Goal: Book appointment/travel/reservation

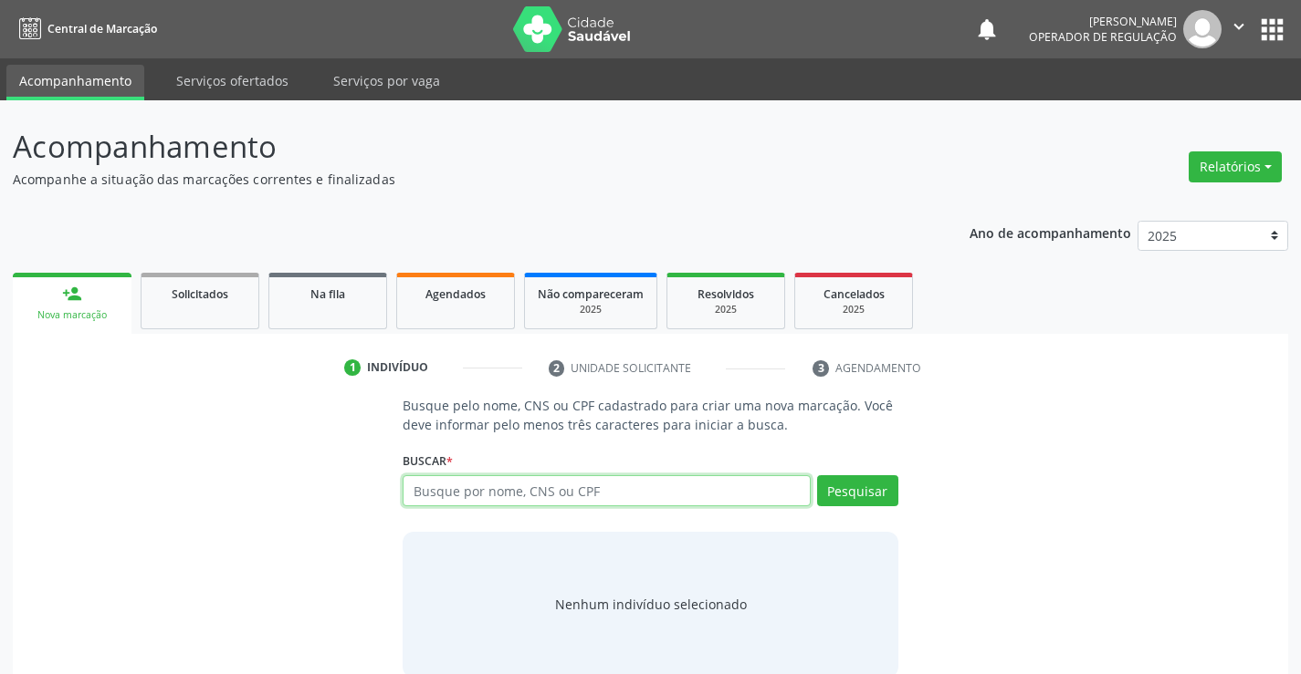
click at [483, 486] on input "text" at bounding box center [605, 491] width 407 height 31
type input "708203129423247"
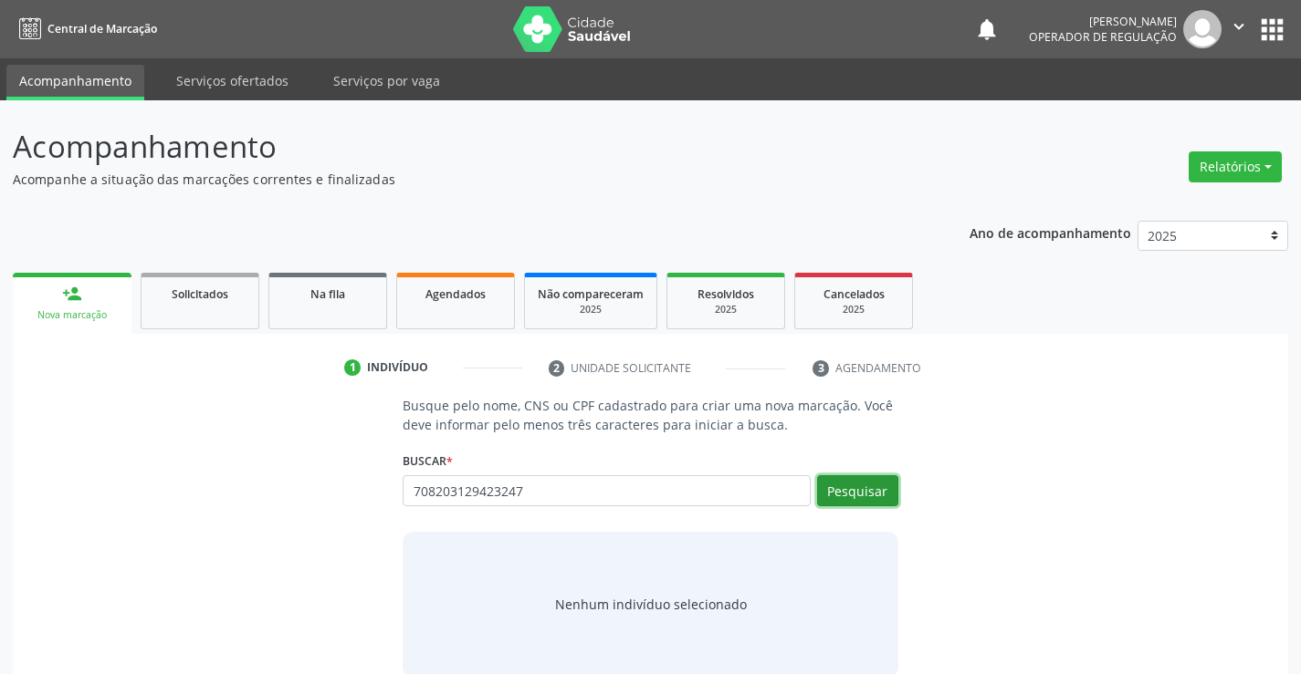
click at [883, 491] on button "Pesquisar" at bounding box center [857, 491] width 81 height 31
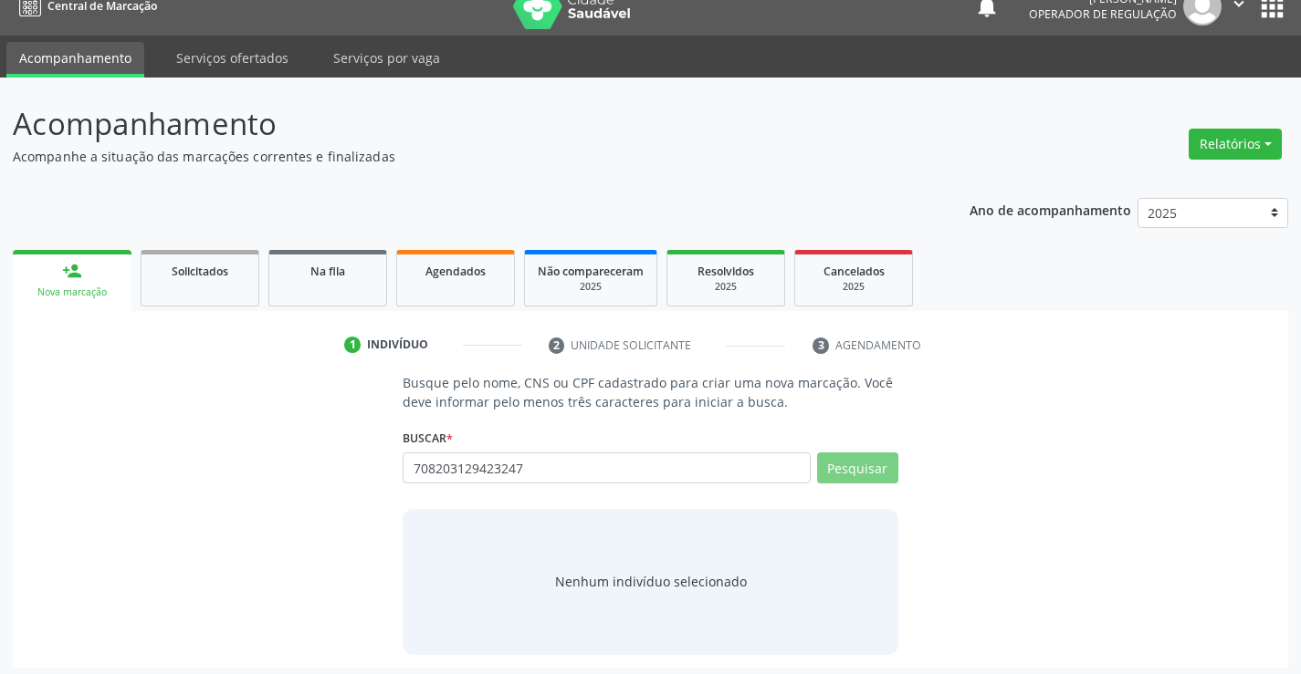
scroll to position [29, 0]
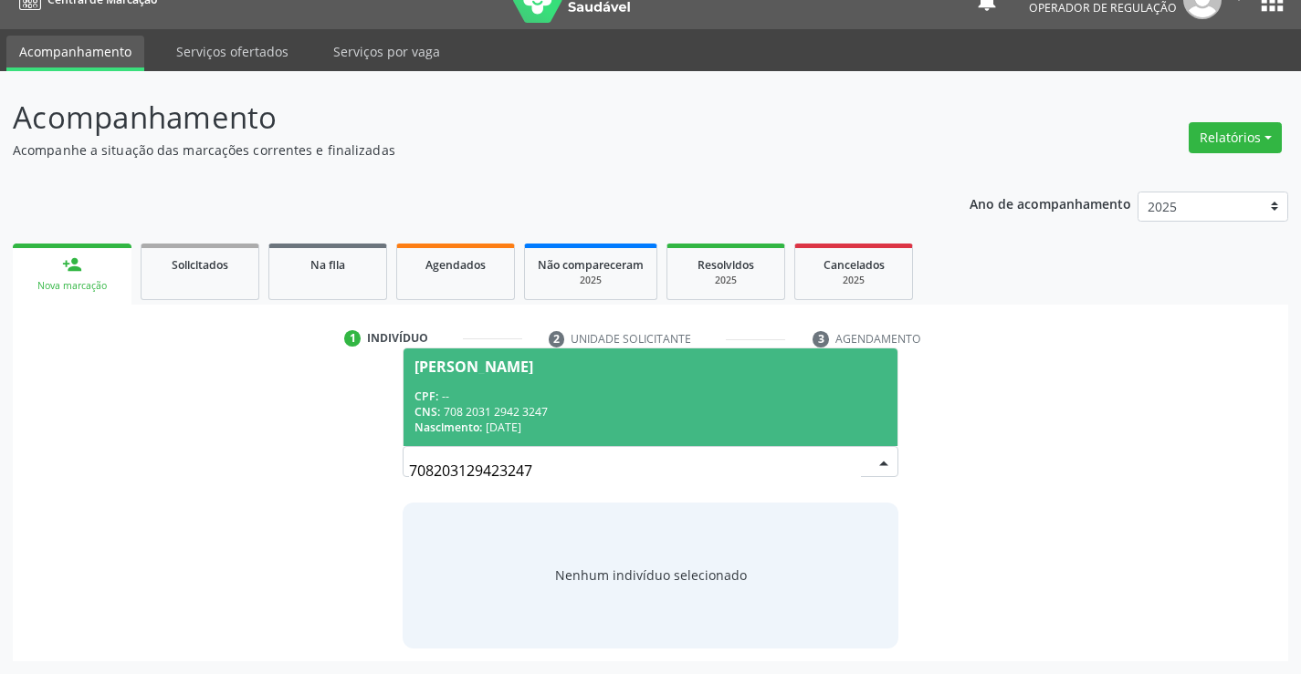
click at [681, 401] on div "CPF: --" at bounding box center [649, 397] width 471 height 16
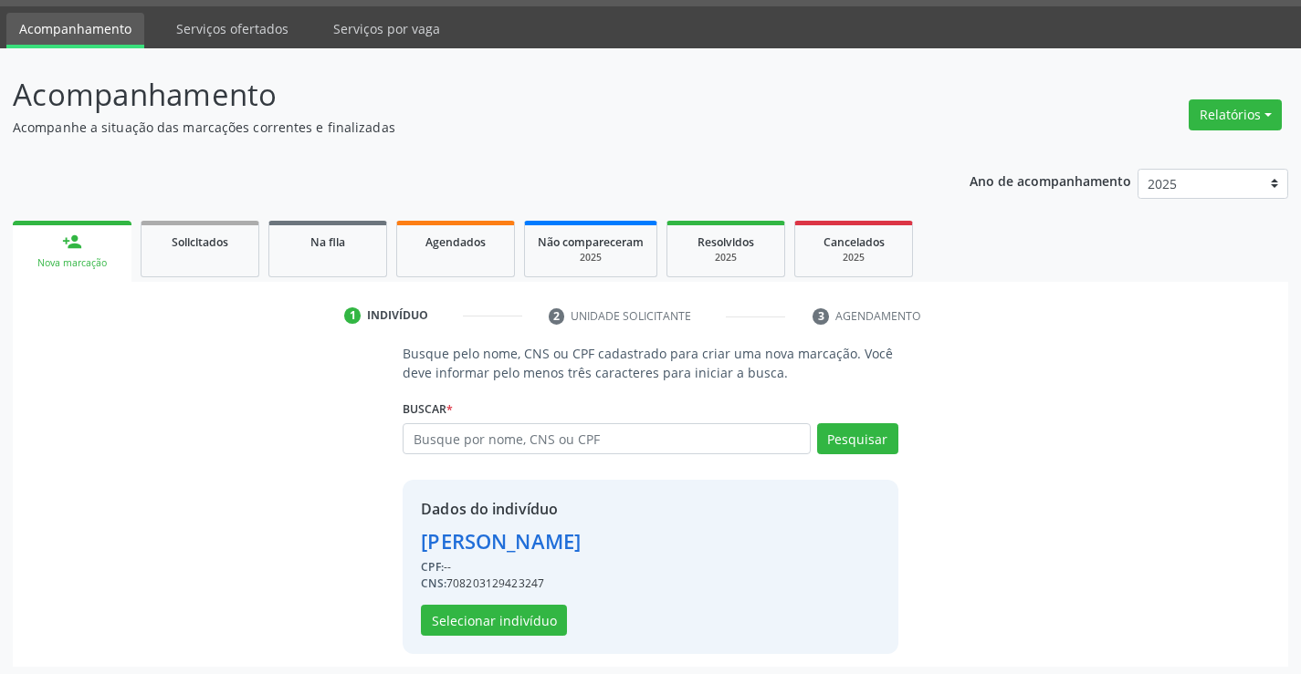
scroll to position [57, 0]
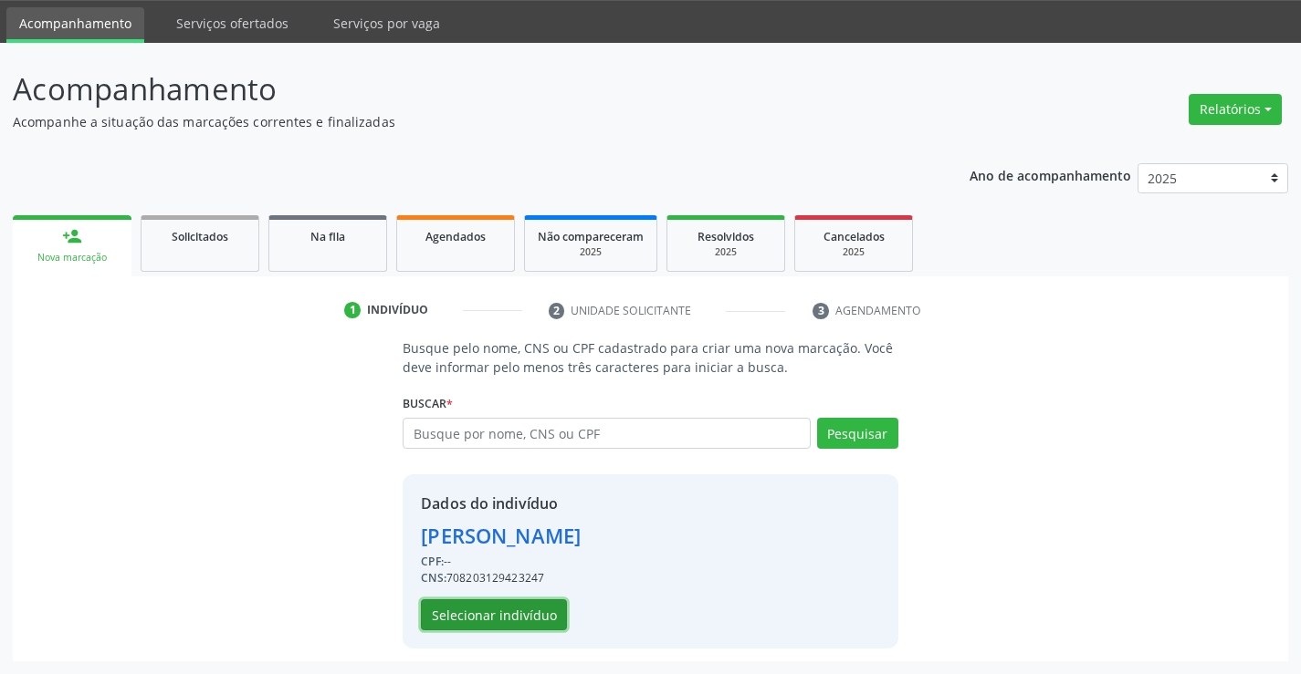
click at [487, 605] on button "Selecionar indivíduo" at bounding box center [494, 615] width 146 height 31
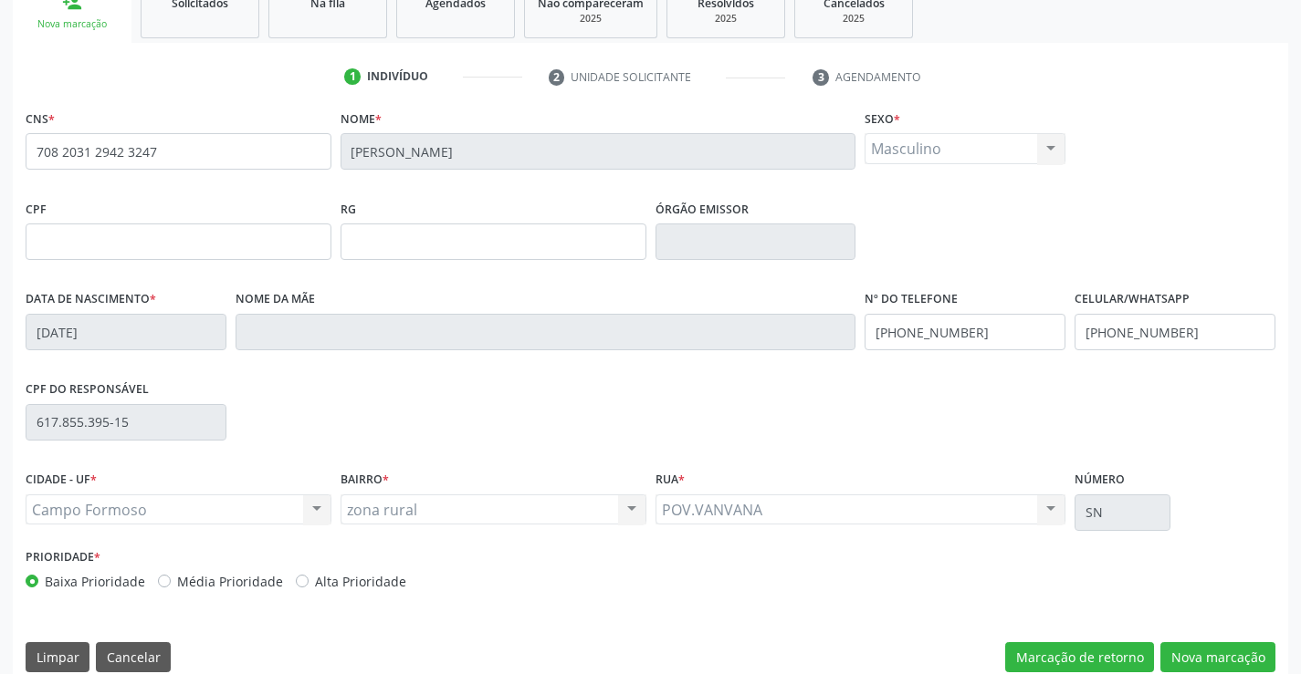
scroll to position [315, 0]
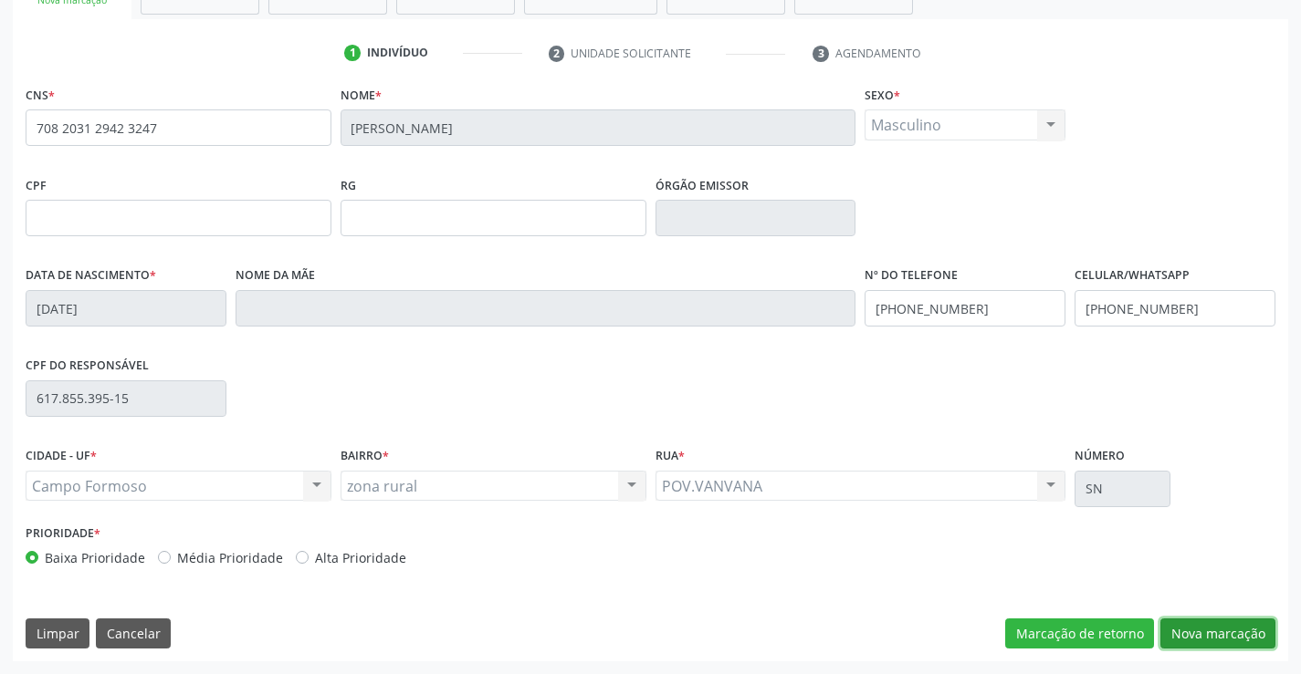
click at [1225, 632] on button "Nova marcação" at bounding box center [1217, 634] width 115 height 31
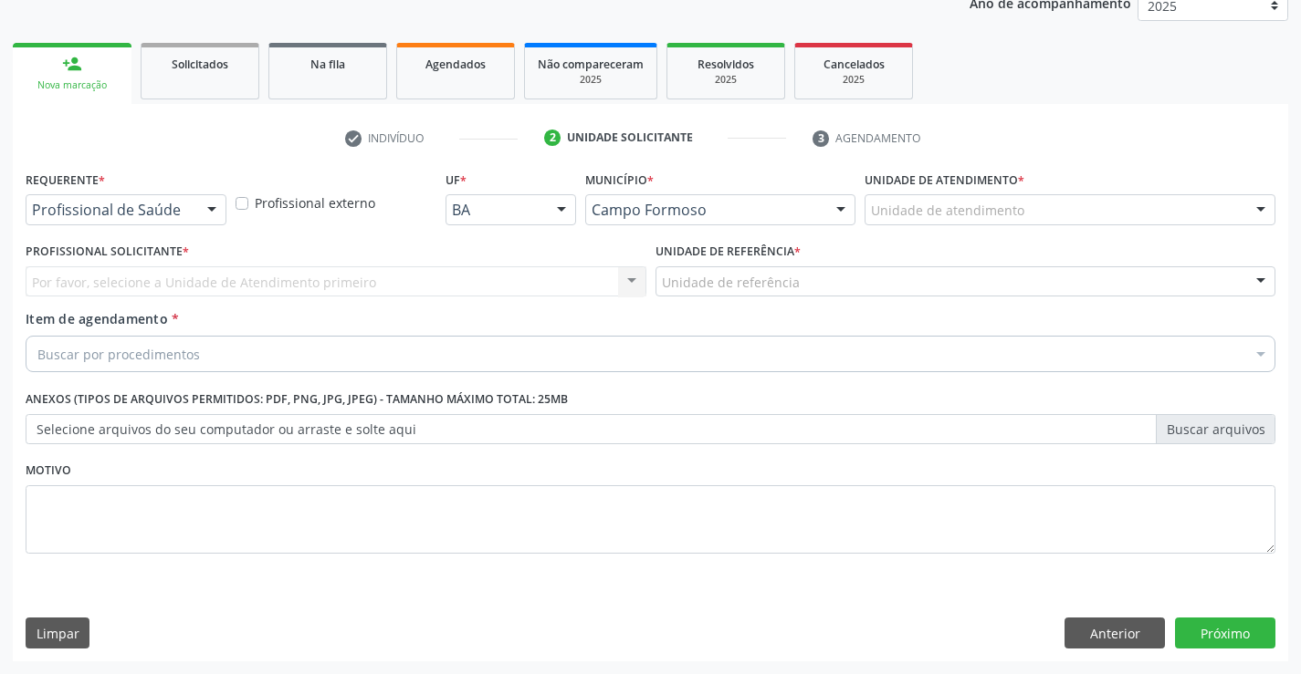
scroll to position [230, 0]
click at [203, 206] on div at bounding box center [211, 210] width 27 height 31
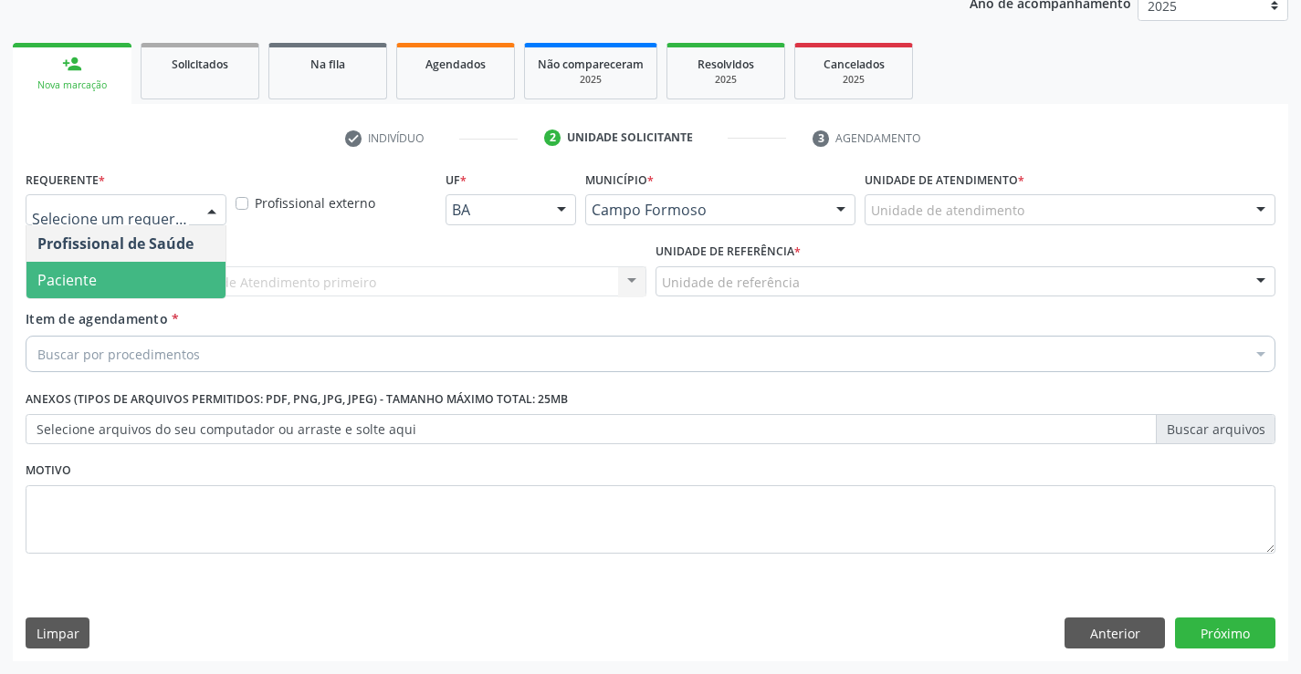
click at [137, 287] on span "Paciente" at bounding box center [125, 280] width 199 height 37
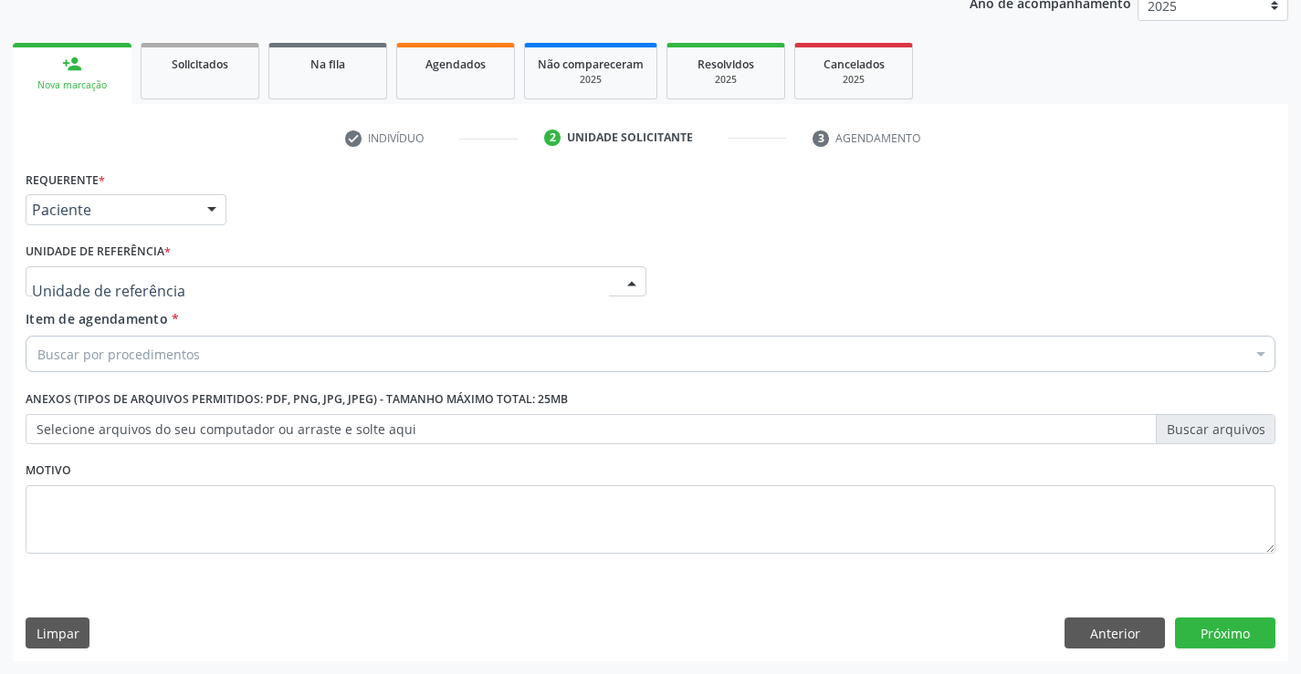
click at [268, 285] on div at bounding box center [336, 282] width 621 height 31
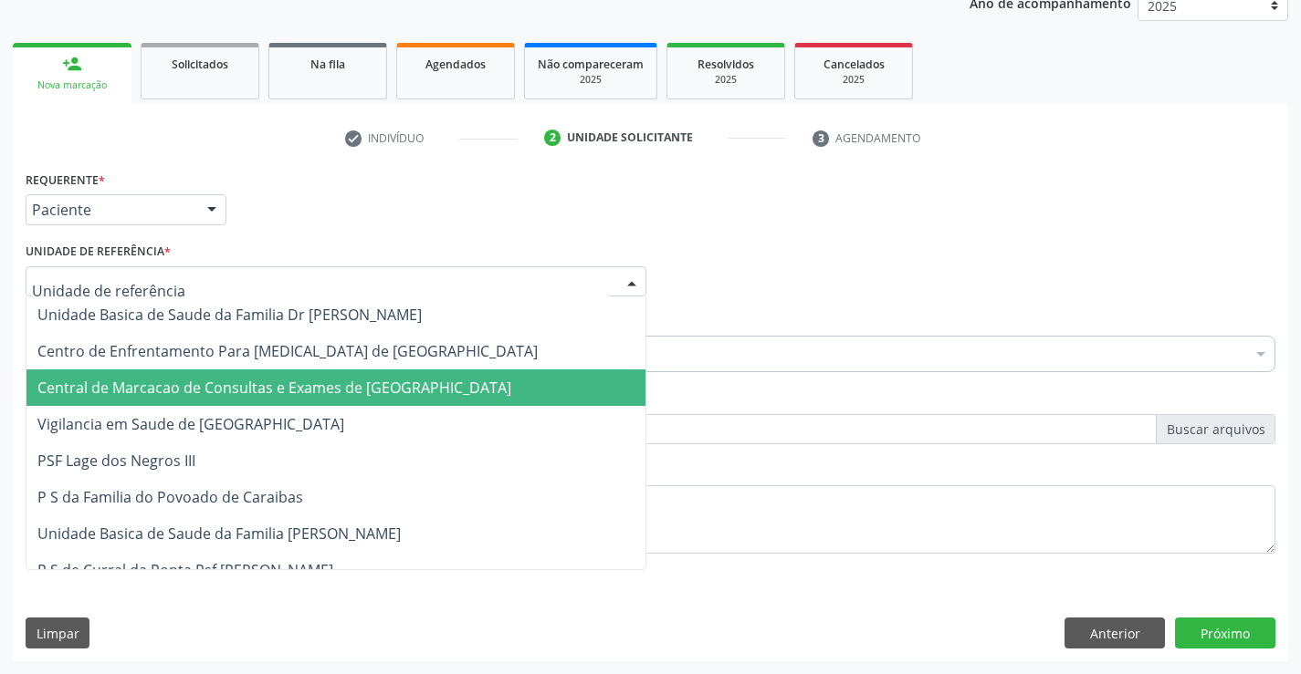
click at [287, 393] on span "Central de Marcacao de Consultas e Exames de [GEOGRAPHIC_DATA]" at bounding box center [274, 388] width 474 height 20
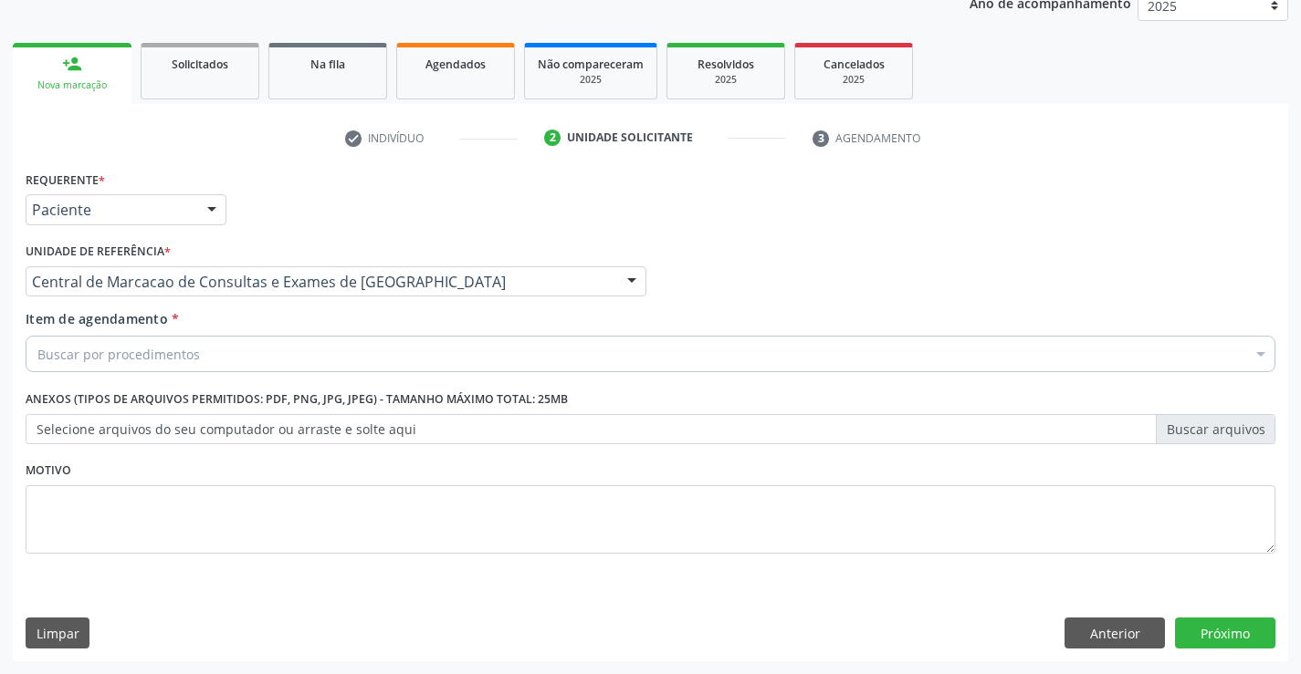
click at [319, 352] on div "Buscar por procedimentos" at bounding box center [650, 354] width 1249 height 37
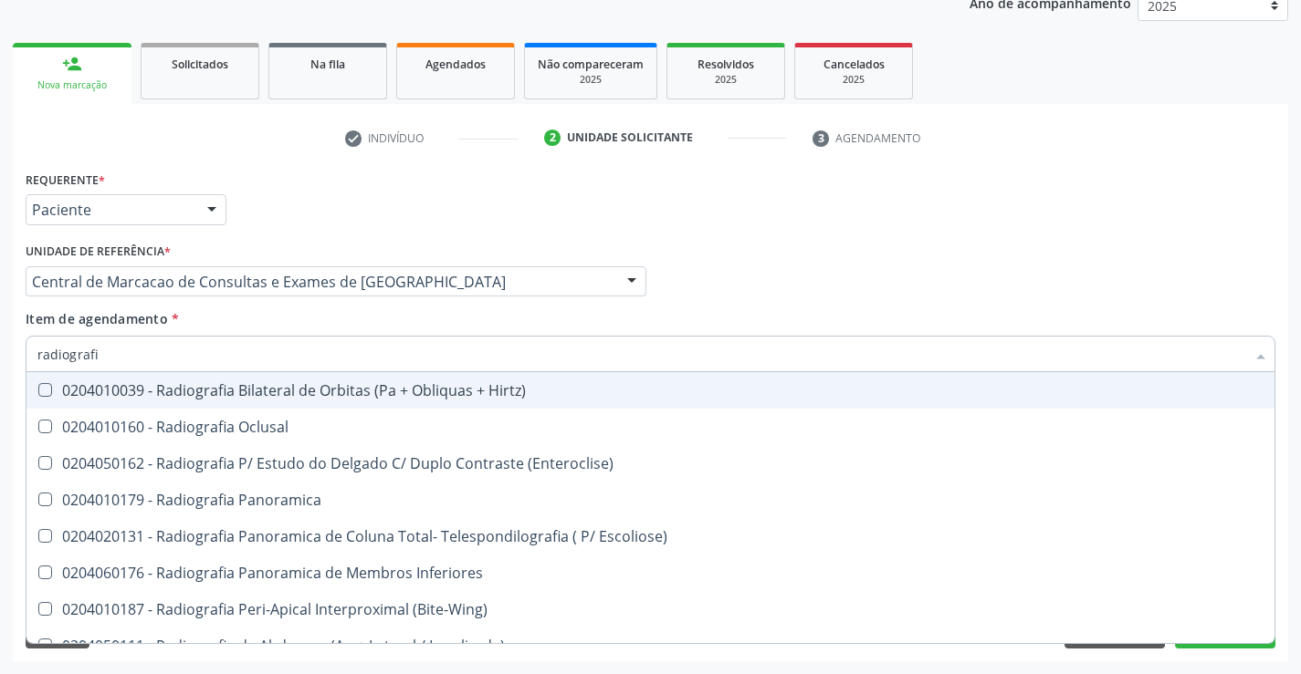
type input "radiografia"
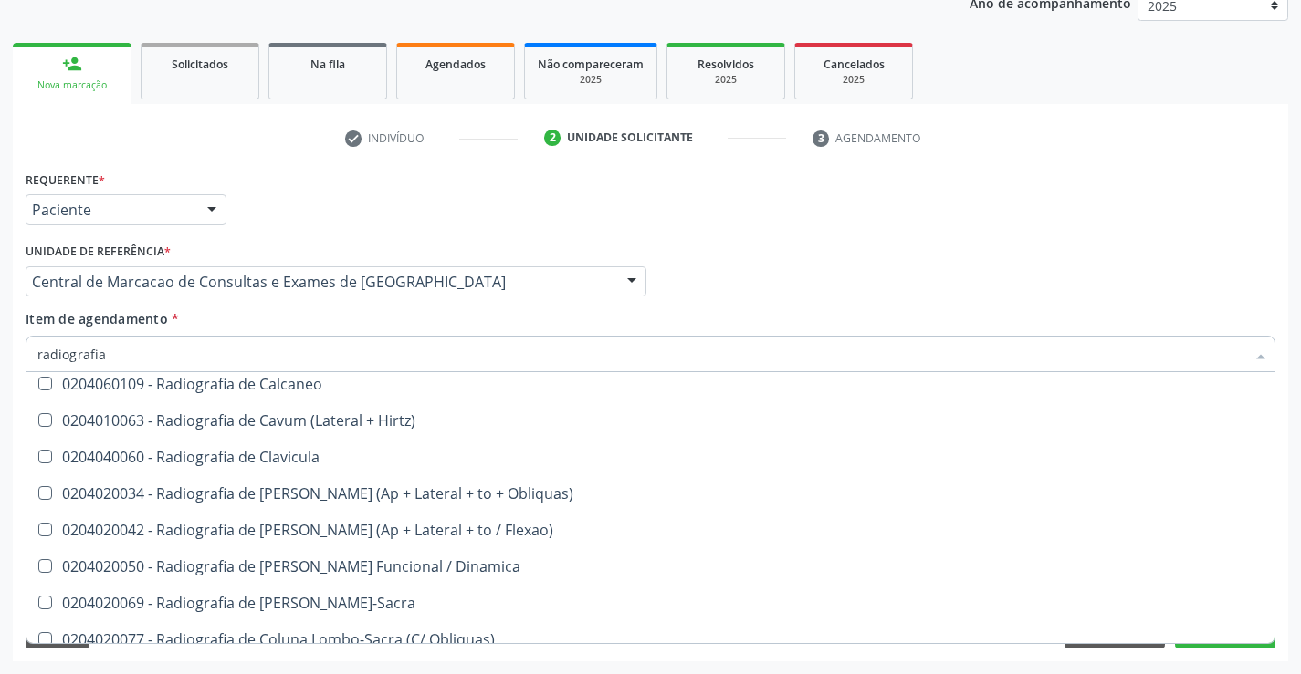
scroll to position [913, 0]
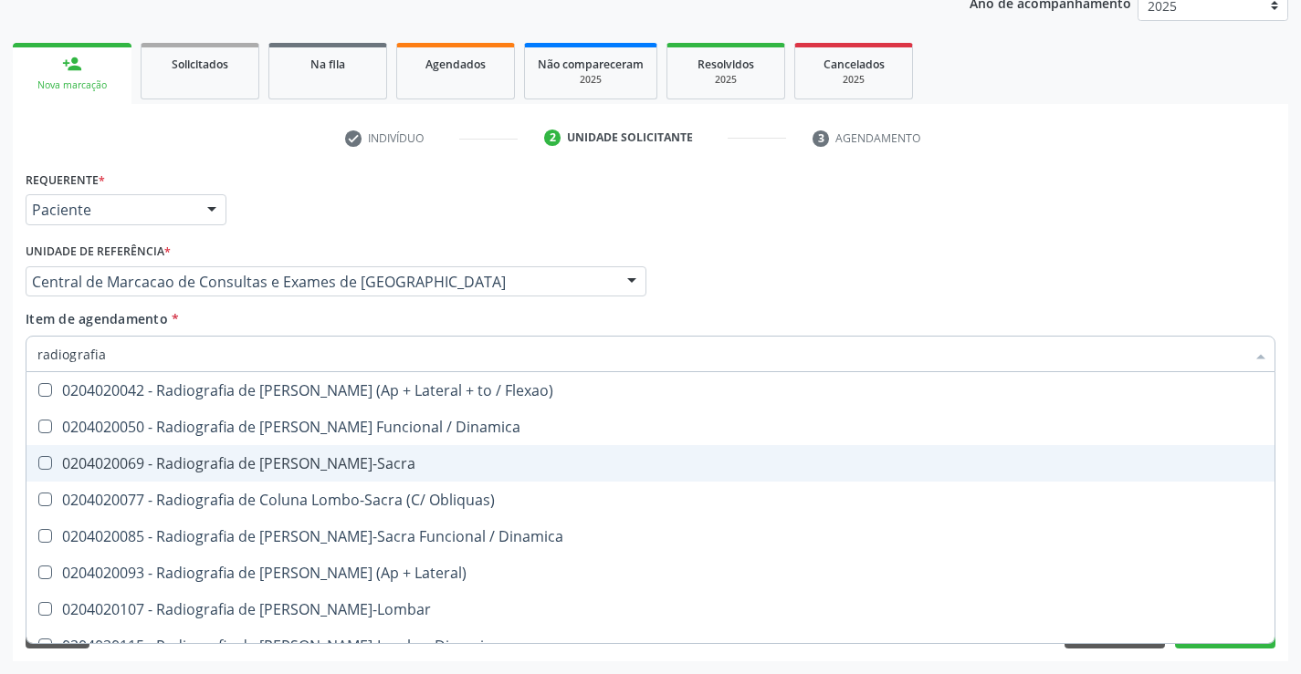
click at [342, 470] on div "0204020069 - Radiografia de [PERSON_NAME]-Sacra" at bounding box center [650, 463] width 1226 height 15
checkbox Lombo-Sacra "true"
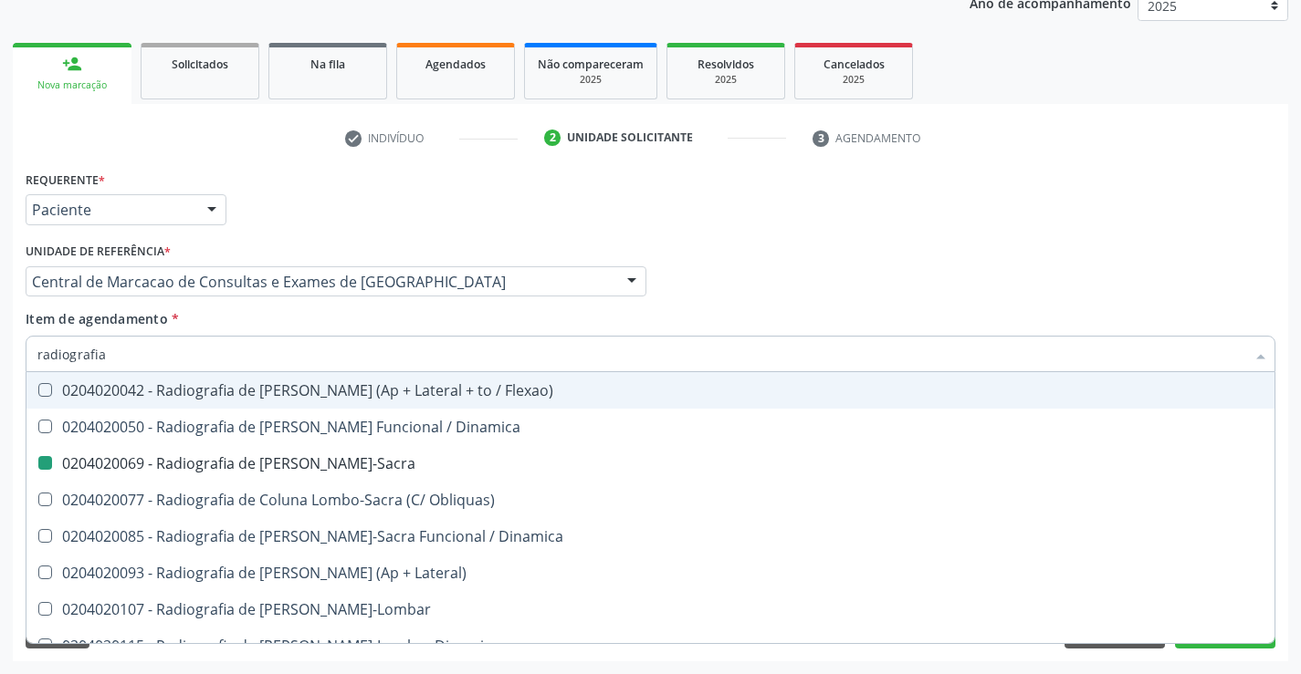
click at [710, 274] on div "Profissional Solicitante Por favor, selecione a Unidade de Atendimento primeiro…" at bounding box center [650, 273] width 1259 height 71
checkbox Oclusal "true"
checkbox Lombo-Sacra "false"
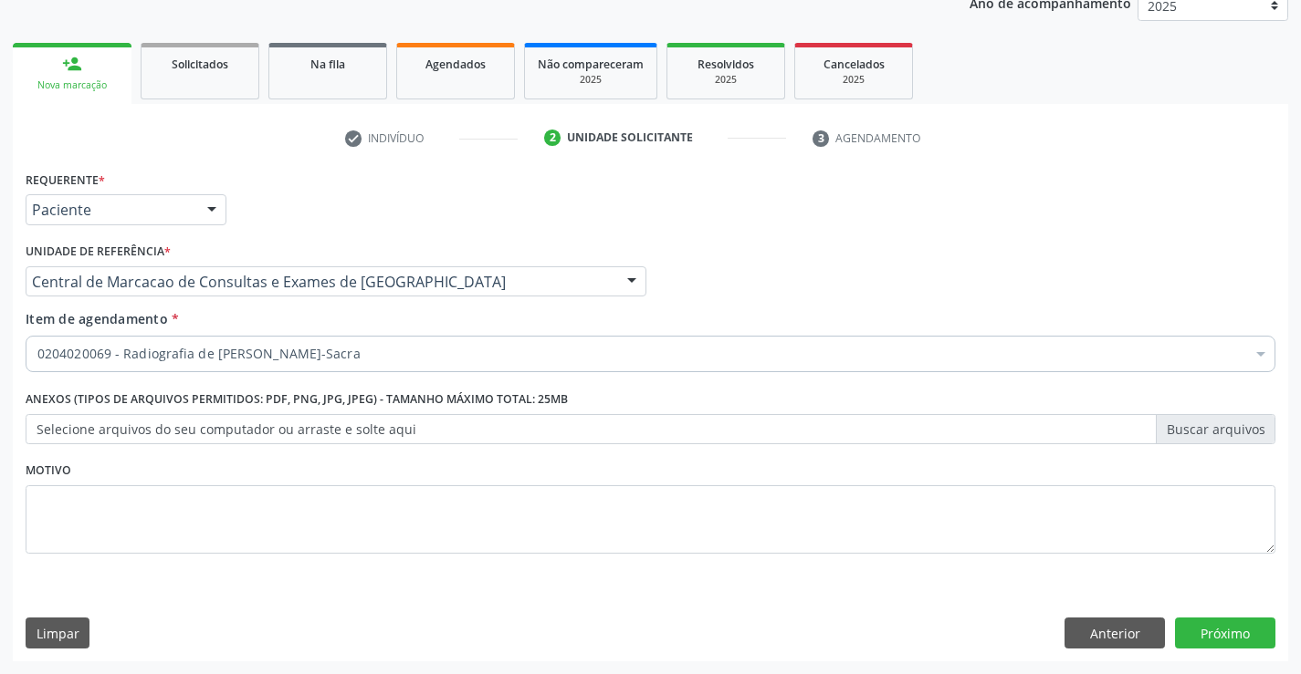
scroll to position [0, 0]
click at [1207, 629] on button "Próximo" at bounding box center [1225, 633] width 100 height 31
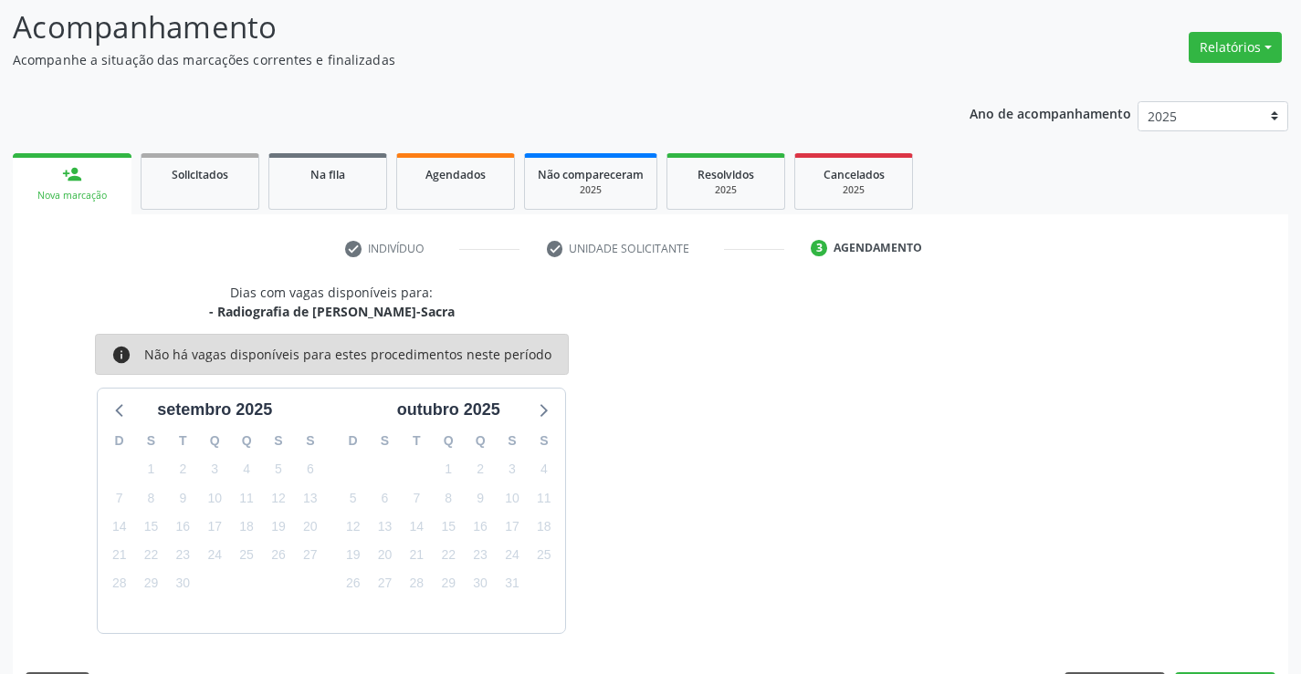
scroll to position [173, 0]
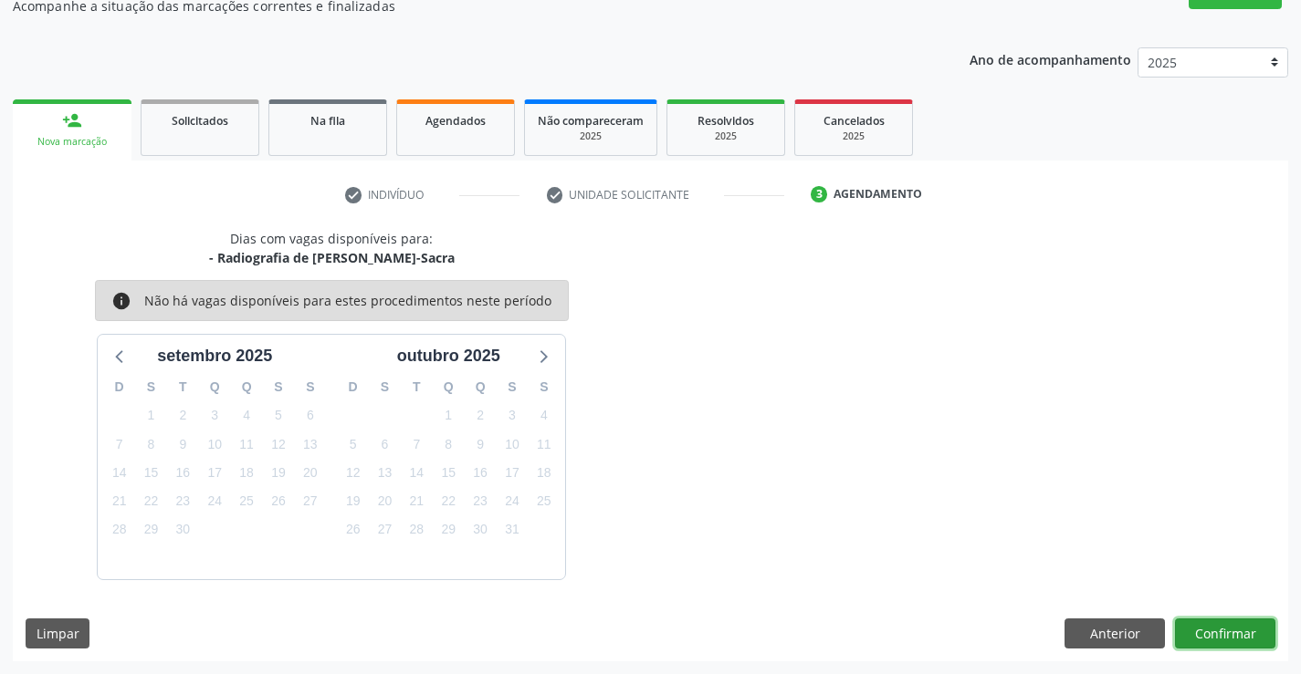
click at [1220, 639] on button "Confirmar" at bounding box center [1225, 634] width 100 height 31
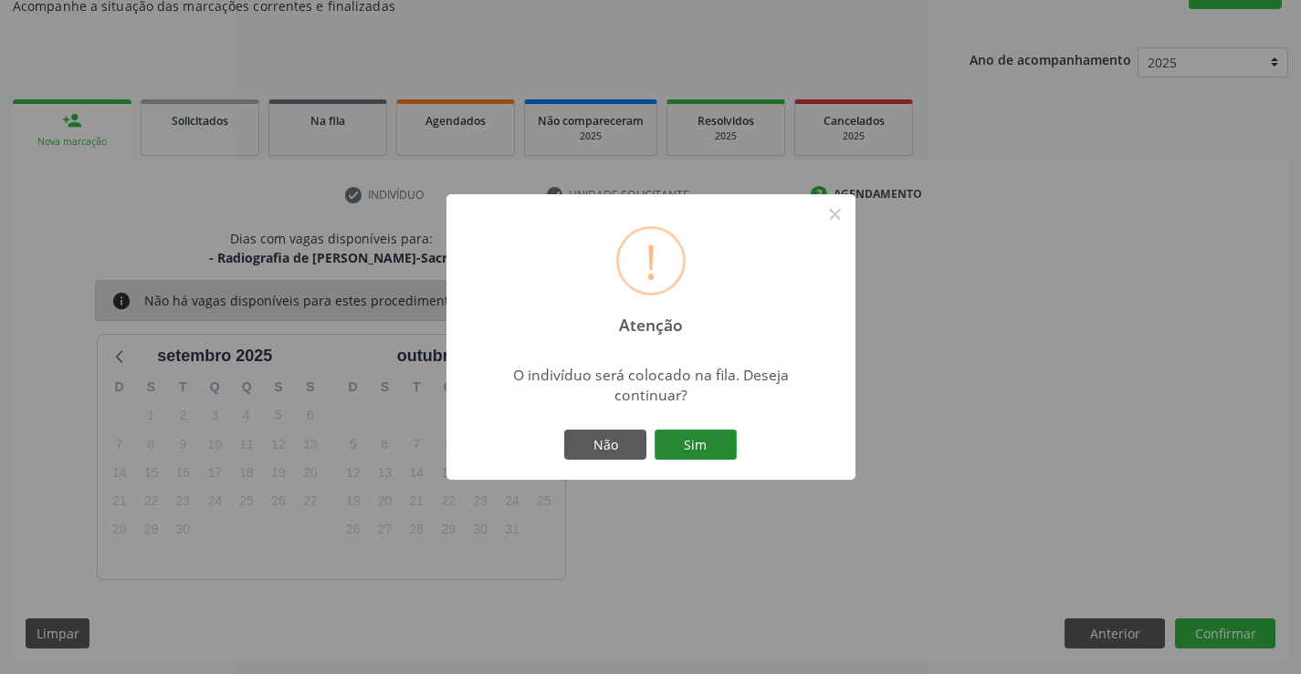
click at [695, 455] on button "Sim" at bounding box center [695, 445] width 82 height 31
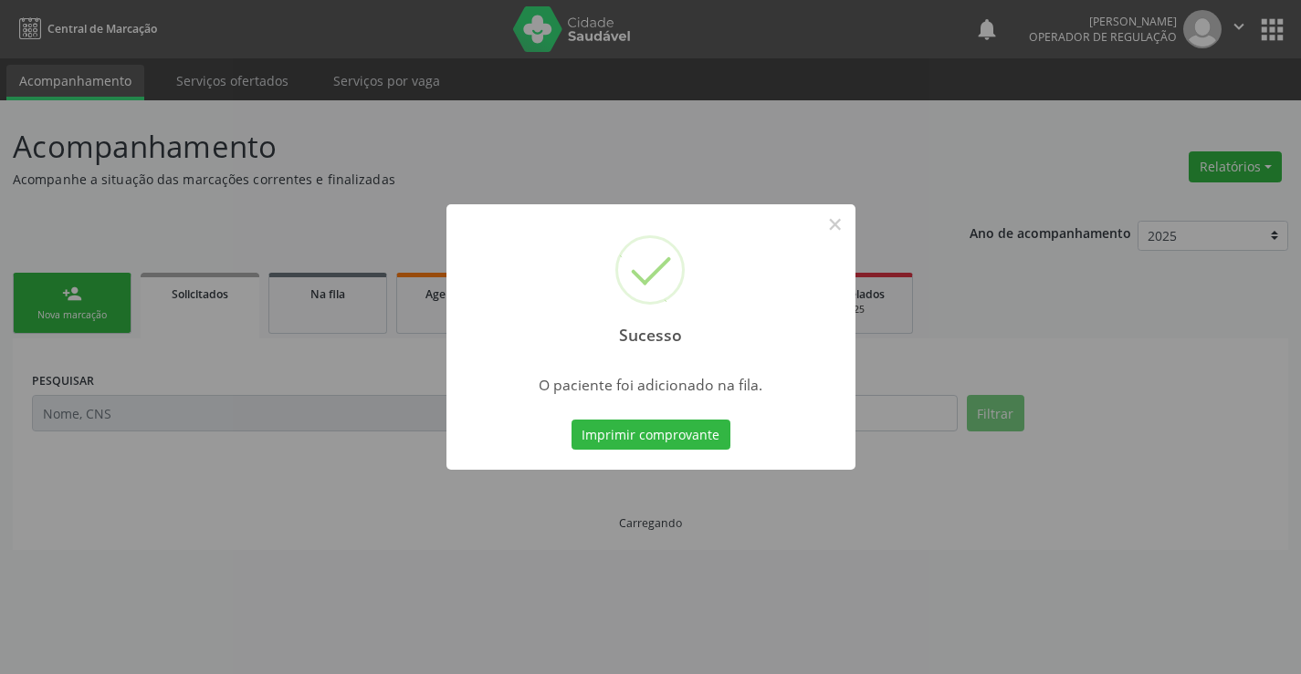
scroll to position [0, 0]
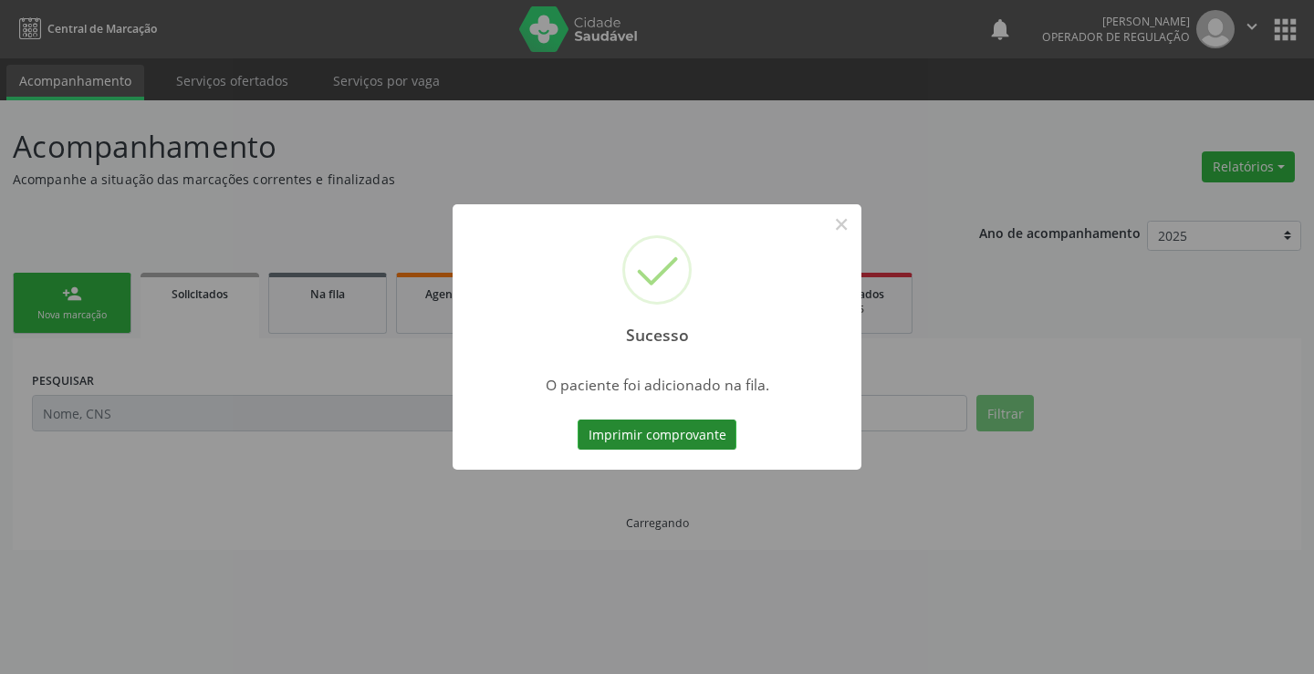
click at [715, 434] on button "Imprimir comprovante" at bounding box center [657, 435] width 159 height 31
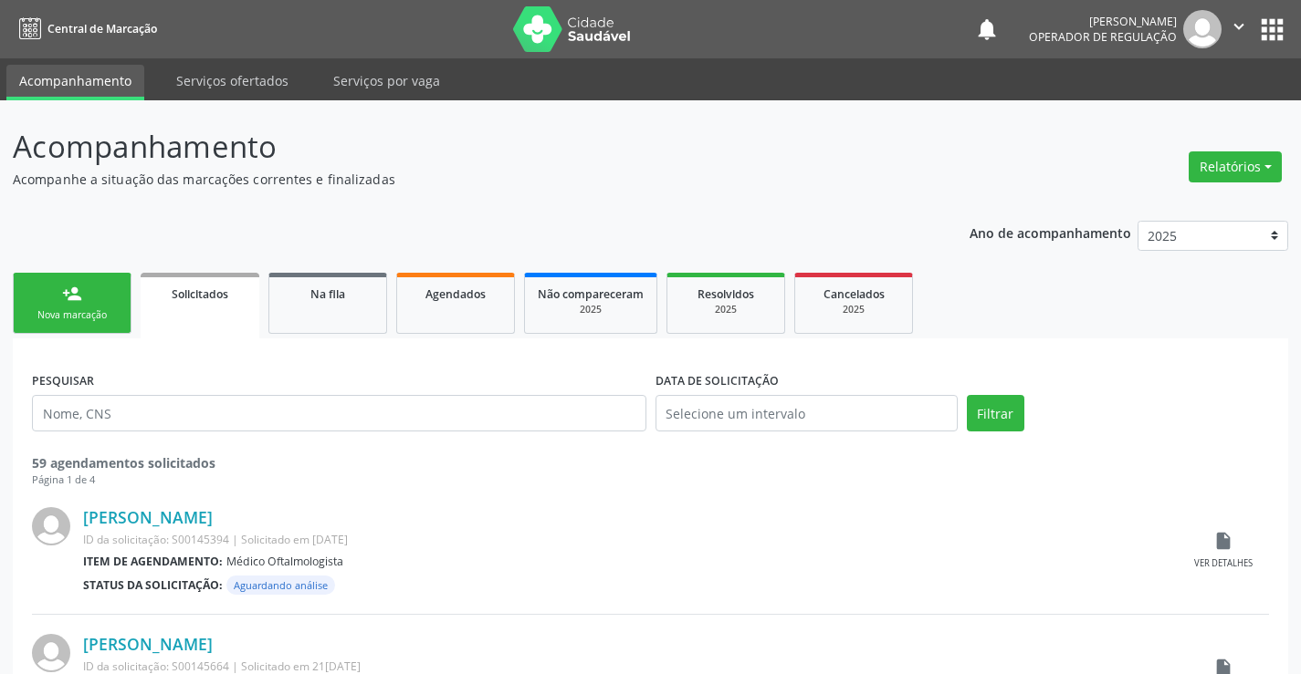
click at [97, 295] on link "person_add Nova marcação" at bounding box center [72, 303] width 119 height 61
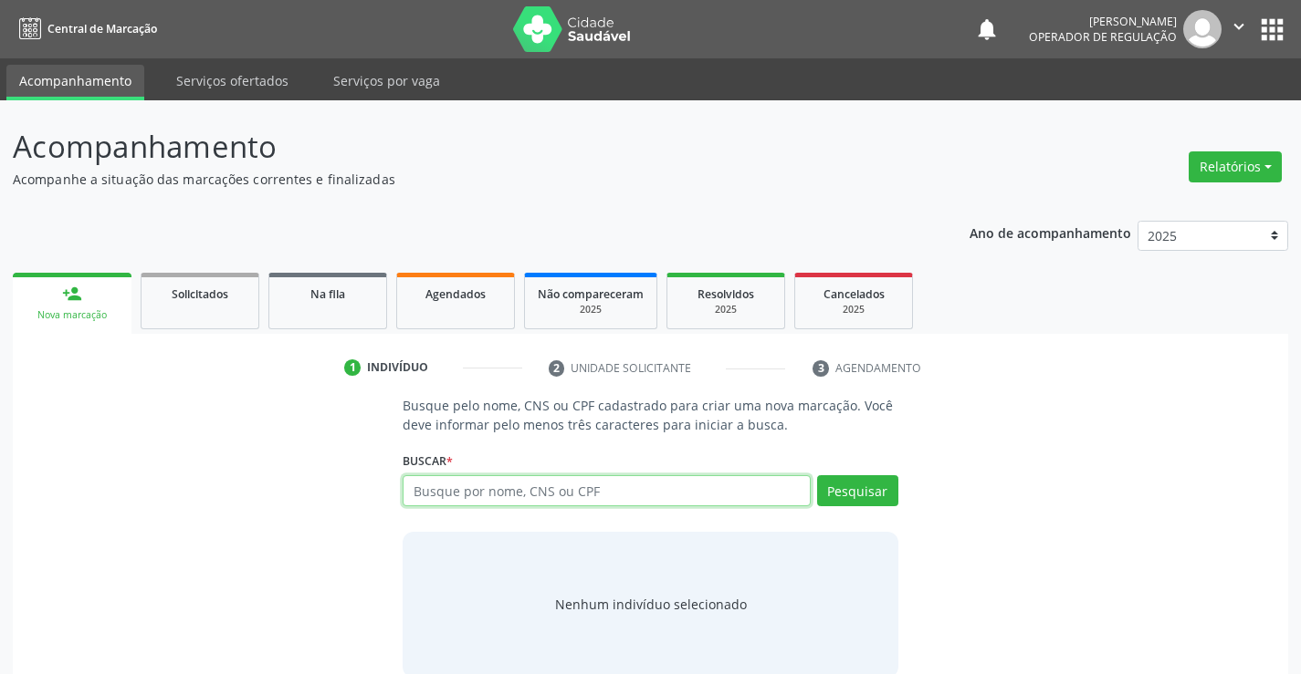
click at [485, 490] on input "text" at bounding box center [605, 491] width 407 height 31
type input "701407616162133"
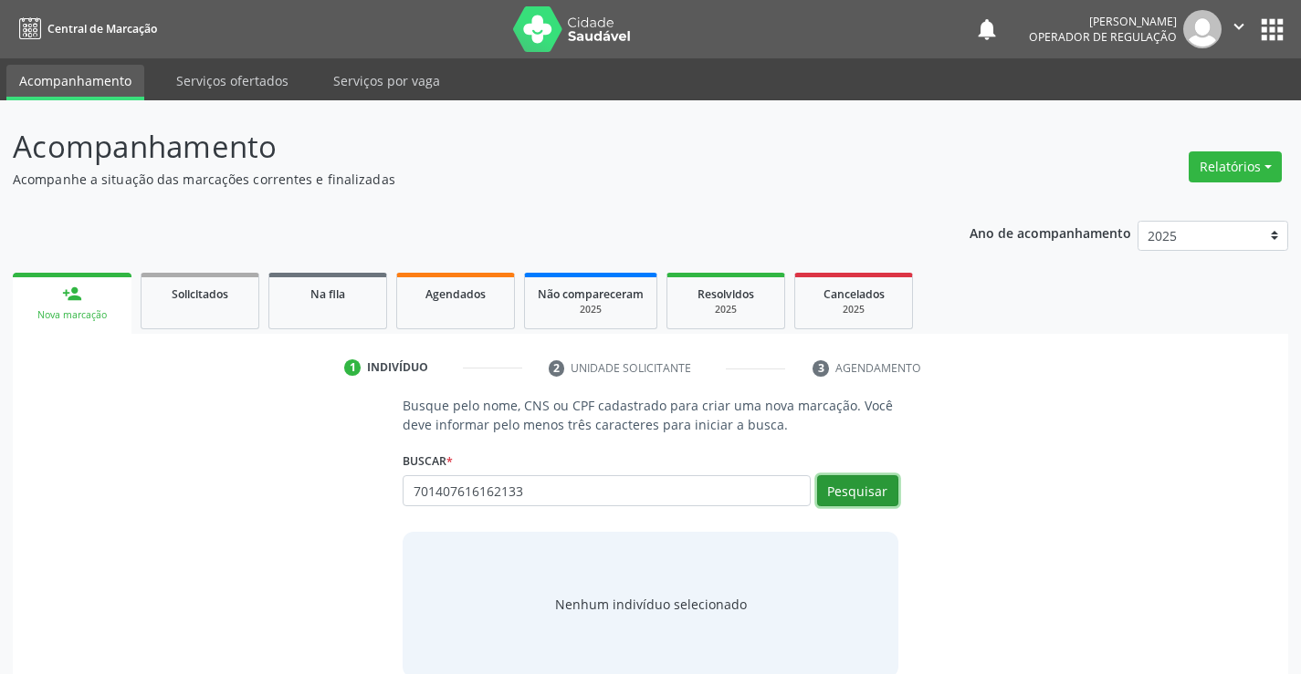
click at [857, 497] on button "Pesquisar" at bounding box center [857, 491] width 81 height 31
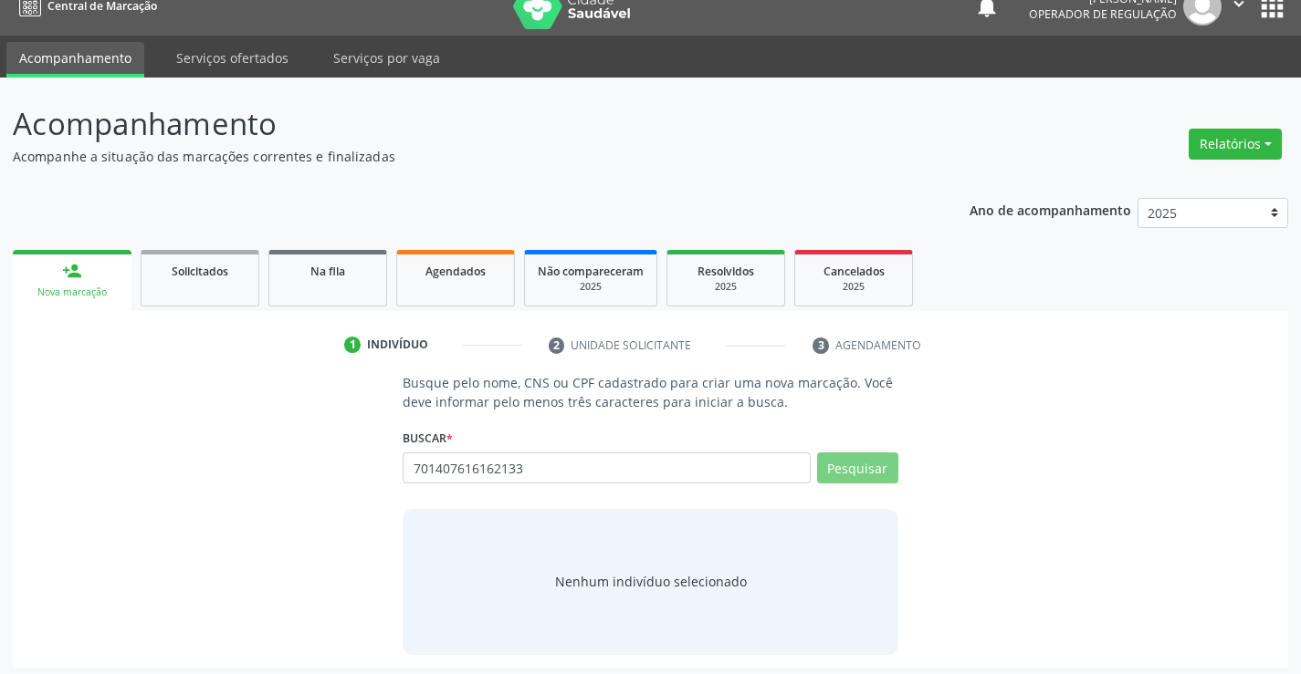
scroll to position [29, 0]
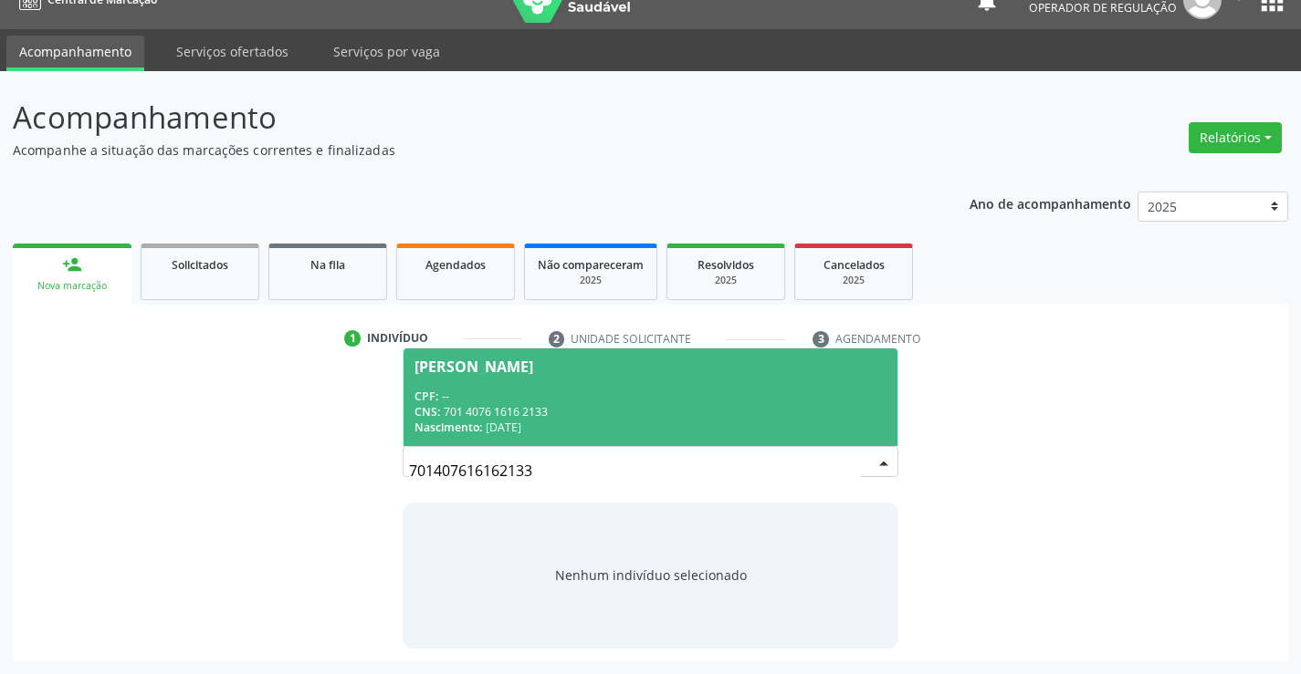
click at [558, 391] on div "CPF: --" at bounding box center [649, 397] width 471 height 16
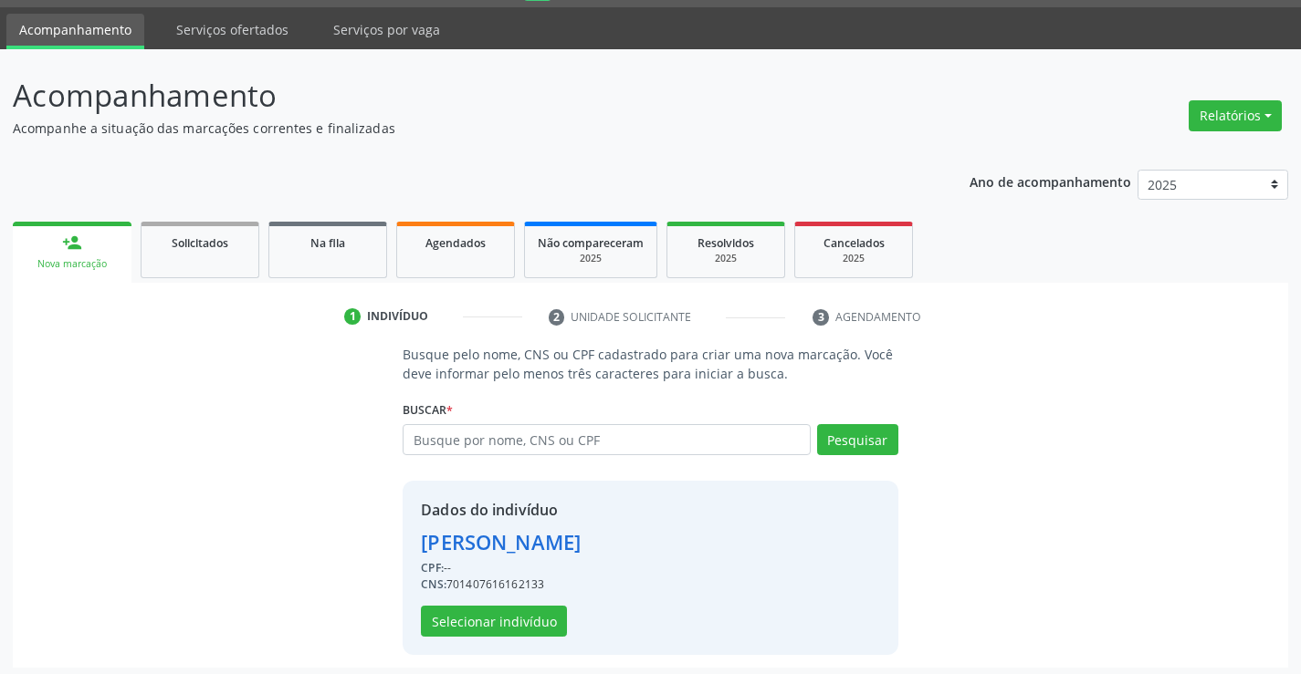
scroll to position [57, 0]
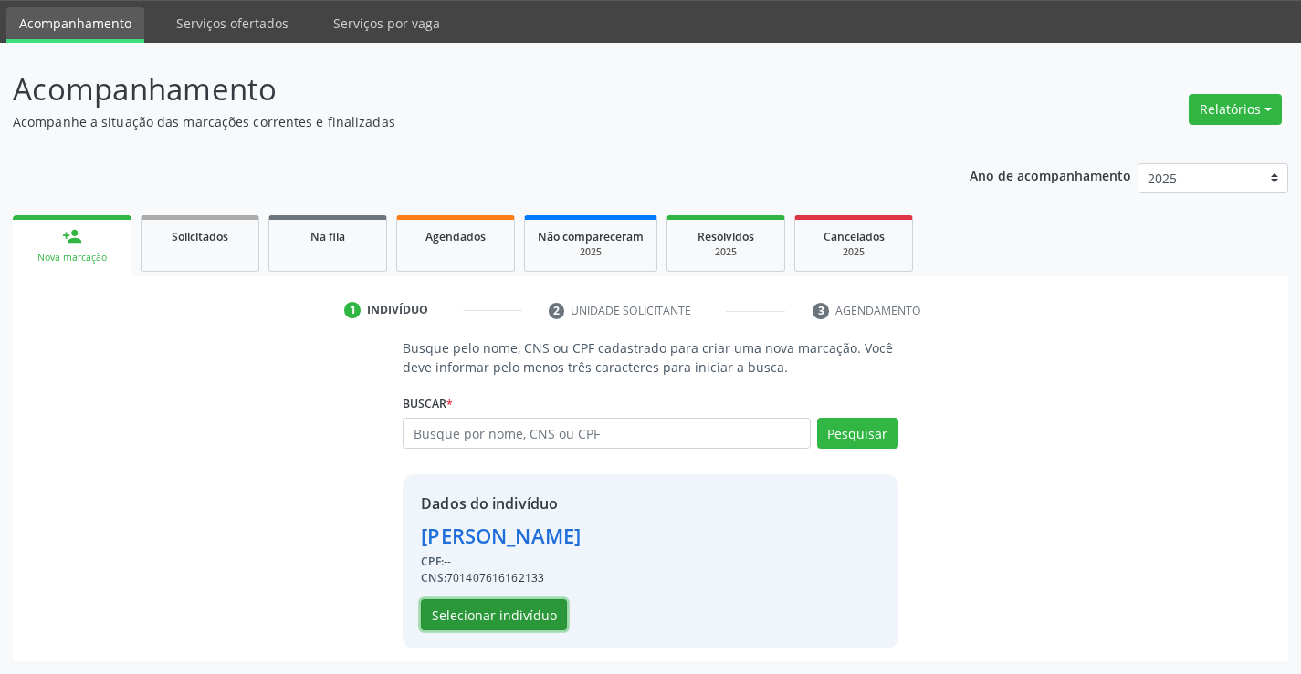
click at [486, 623] on button "Selecionar indivíduo" at bounding box center [494, 615] width 146 height 31
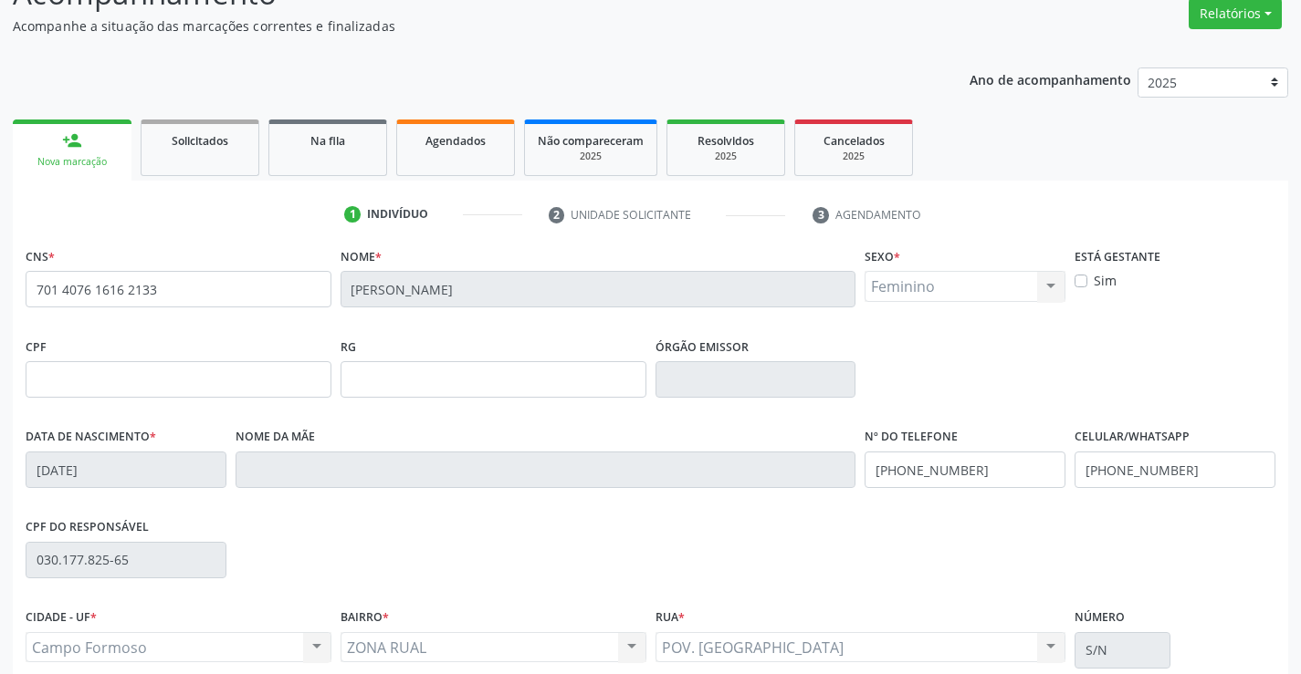
scroll to position [315, 0]
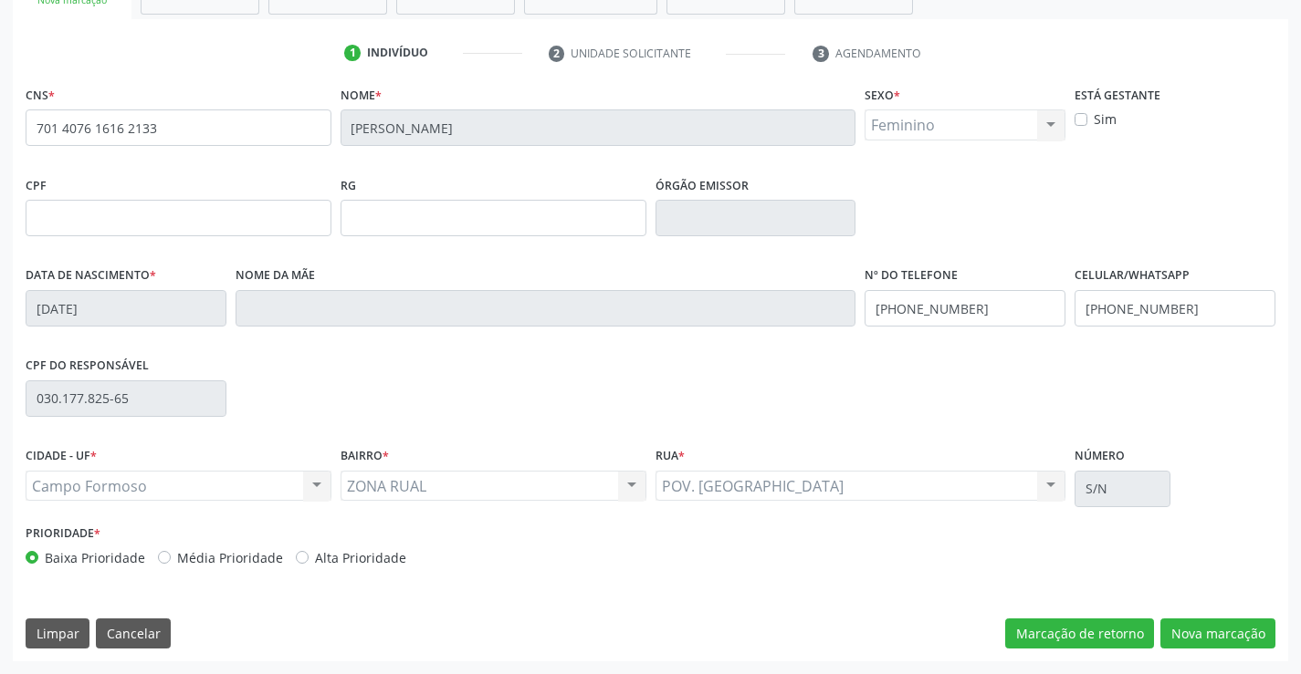
click at [1190, 617] on div "CNS * 701 4076 1616 2133 [GEOGRAPHIC_DATA] * [PERSON_NAME] * Feminino Masculino…" at bounding box center [650, 371] width 1275 height 580
drag, startPoint x: 1186, startPoint y: 635, endPoint x: 790, endPoint y: 525, distance: 410.3
click at [1183, 635] on button "Nova marcação" at bounding box center [1217, 634] width 115 height 31
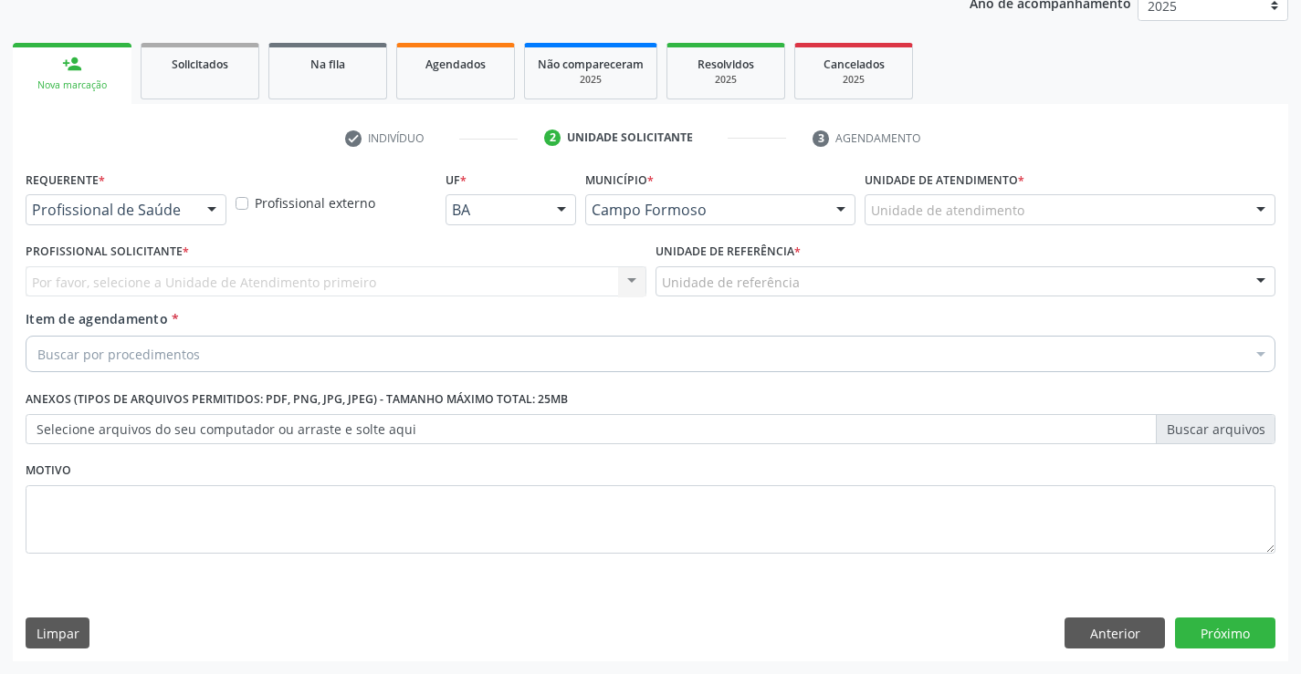
scroll to position [230, 0]
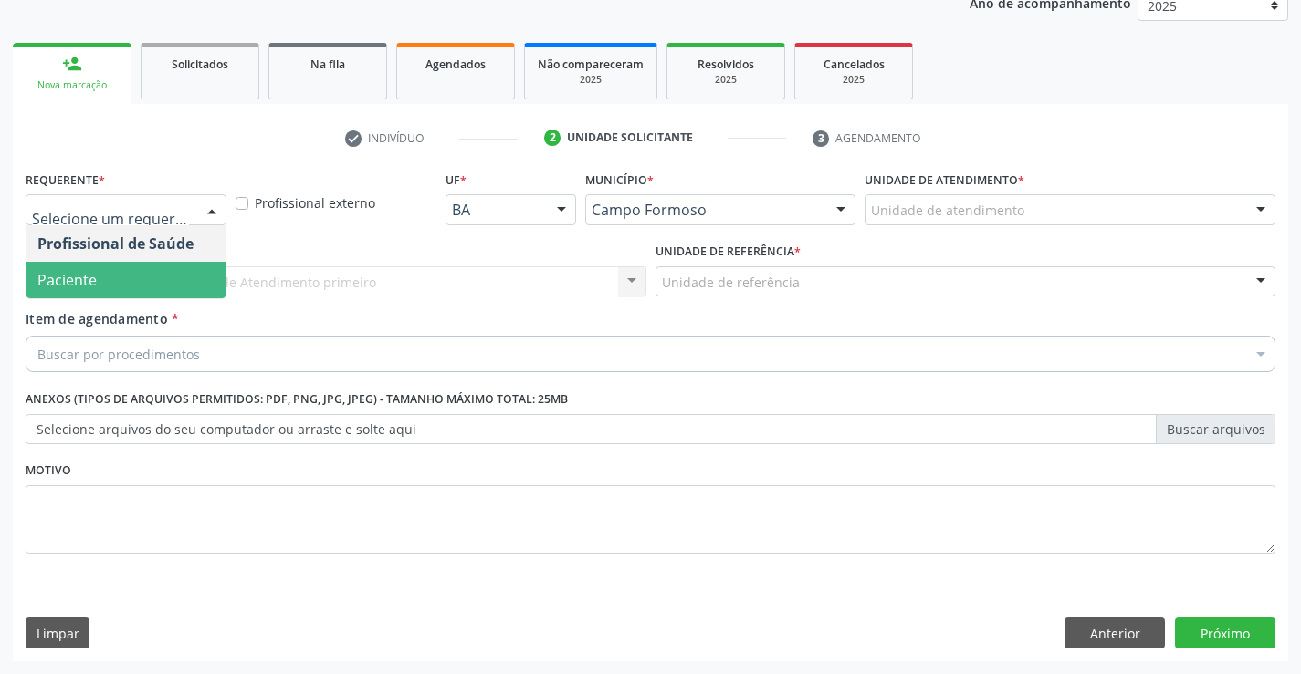
click at [103, 274] on span "Paciente" at bounding box center [125, 280] width 199 height 37
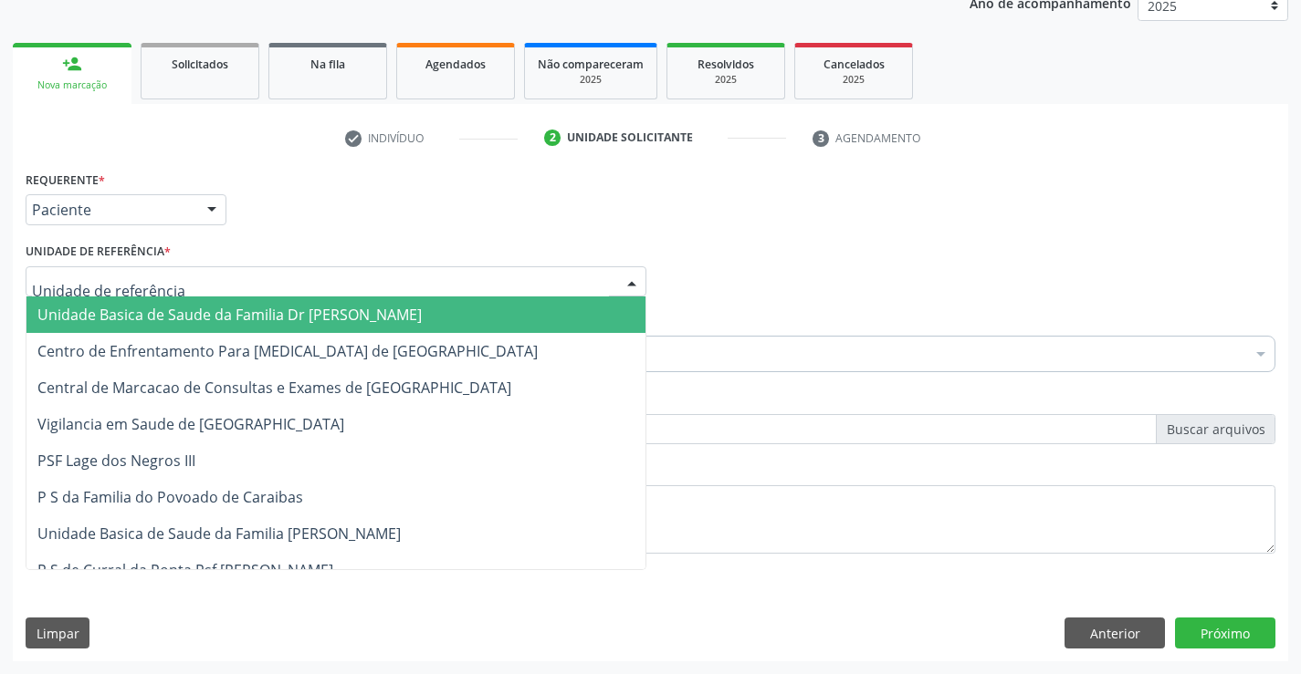
drag, startPoint x: 246, startPoint y: 280, endPoint x: 247, endPoint y: 356, distance: 75.8
click at [246, 286] on div at bounding box center [336, 282] width 621 height 31
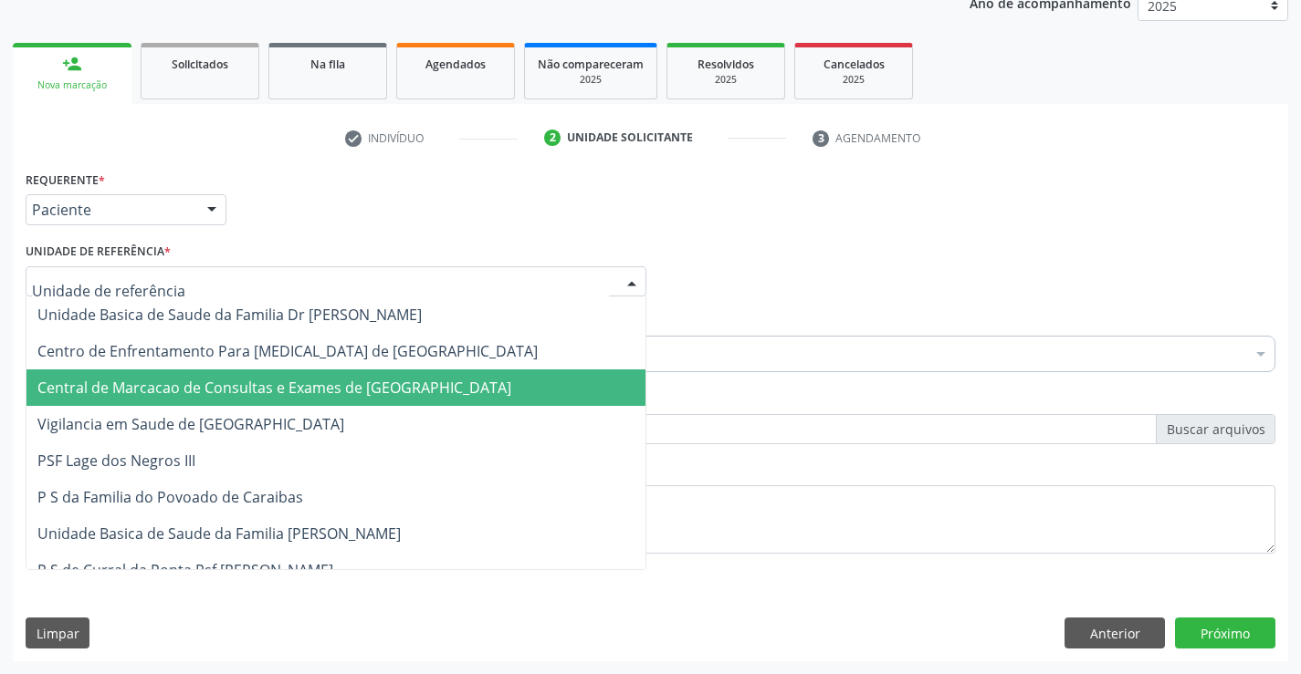
click at [241, 386] on span "Central de Marcacao de Consultas e Exames de [GEOGRAPHIC_DATA]" at bounding box center [274, 388] width 474 height 20
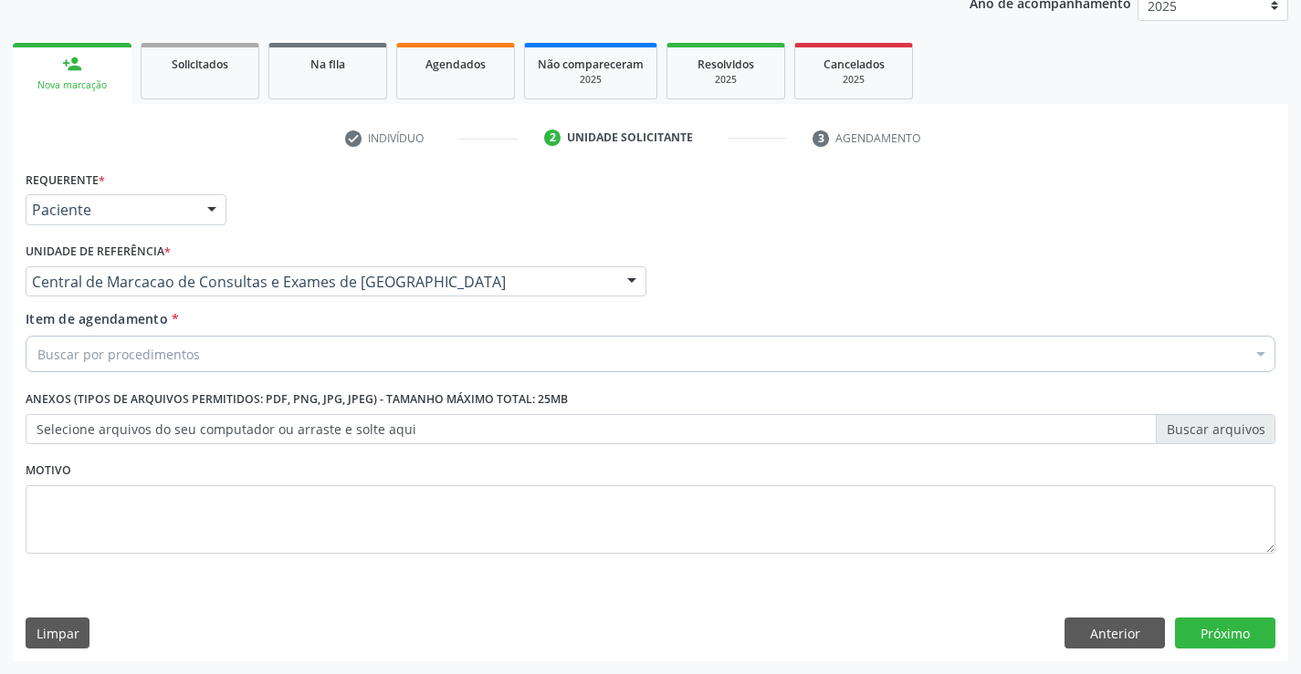
click at [279, 350] on div "Buscar por procedimentos" at bounding box center [650, 354] width 1249 height 37
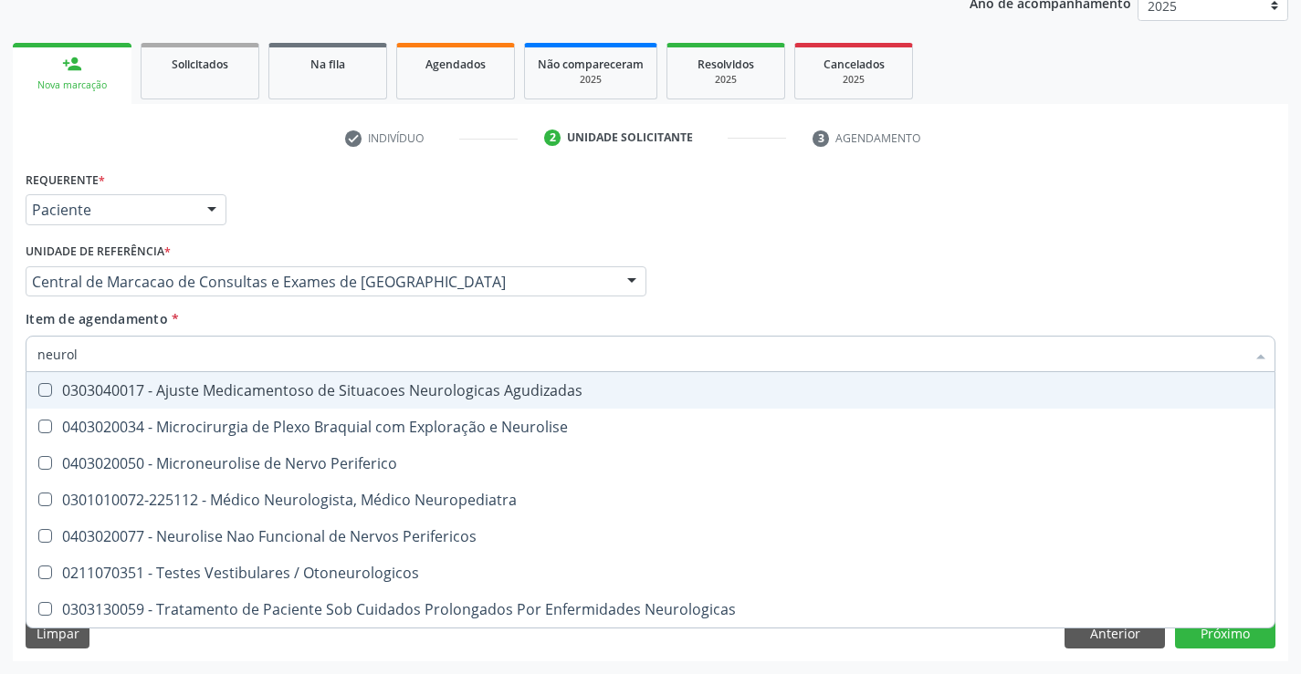
type input "neurolo"
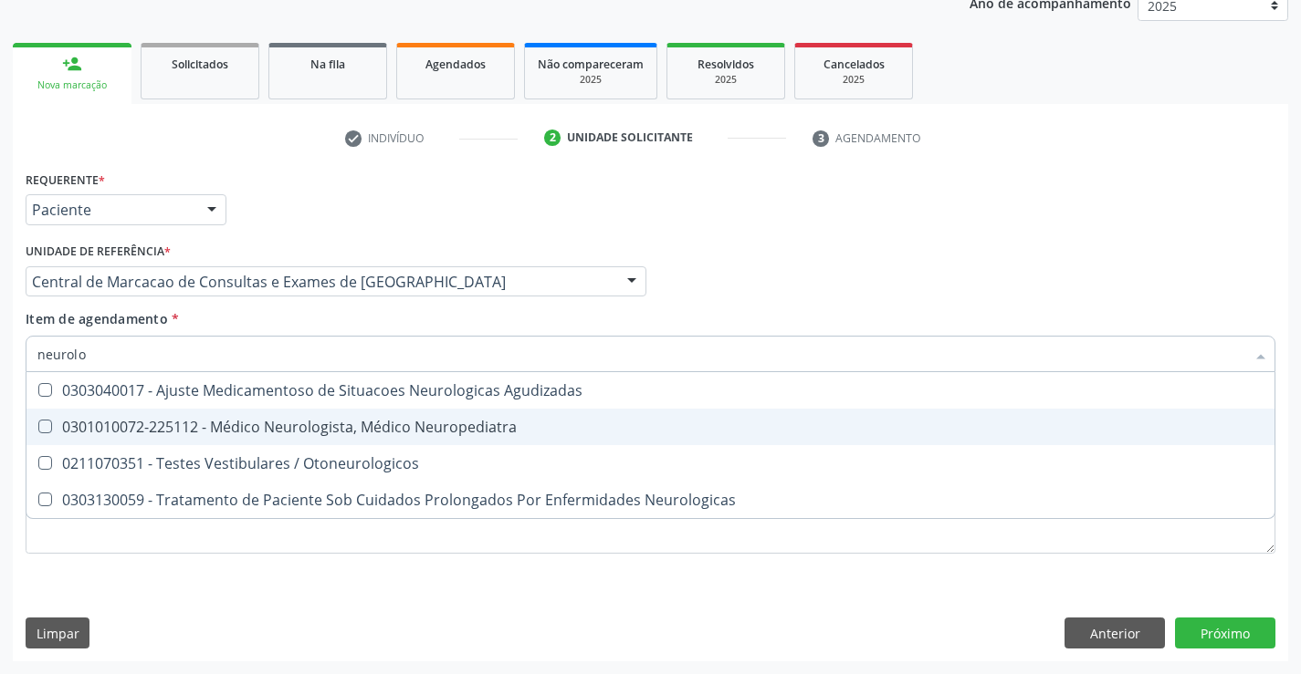
click at [287, 432] on div "0301010072-225112 - Médico Neurologista, Médico Neuropediatra" at bounding box center [650, 427] width 1226 height 15
checkbox Neuropediatra "true"
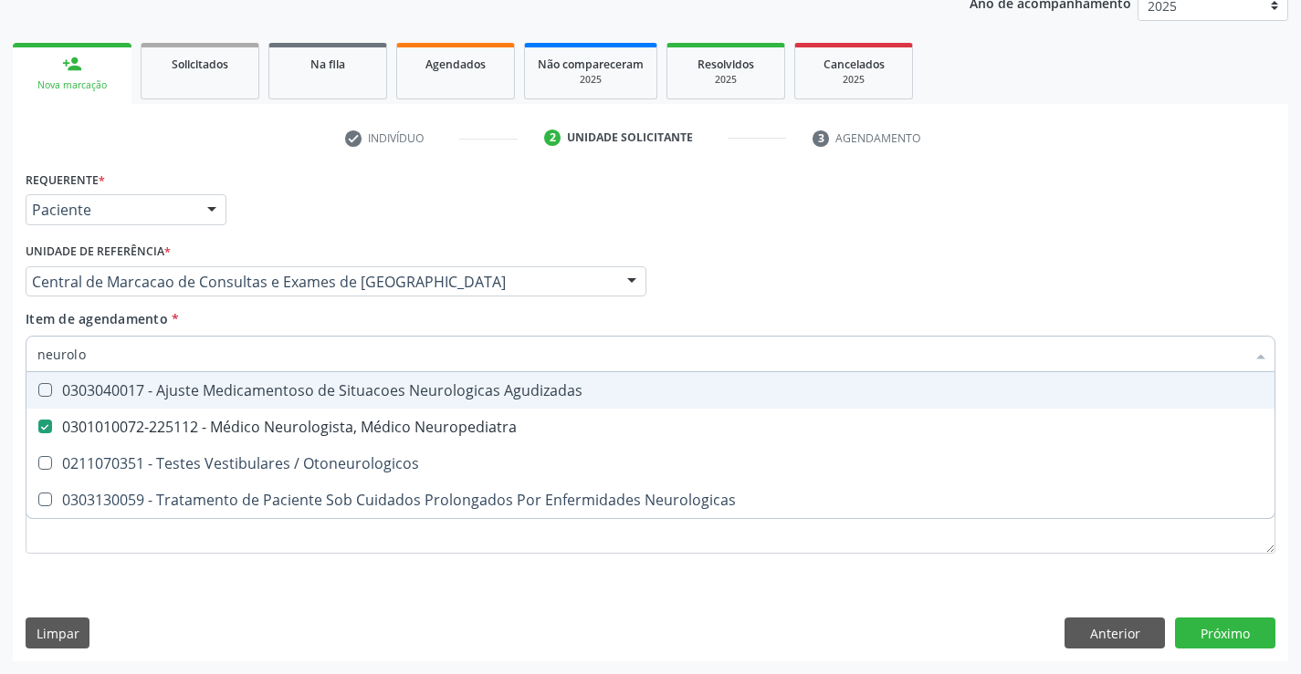
click at [259, 354] on input "neurolo" at bounding box center [640, 354] width 1207 height 37
type input "c"
checkbox Neuropediatra "false"
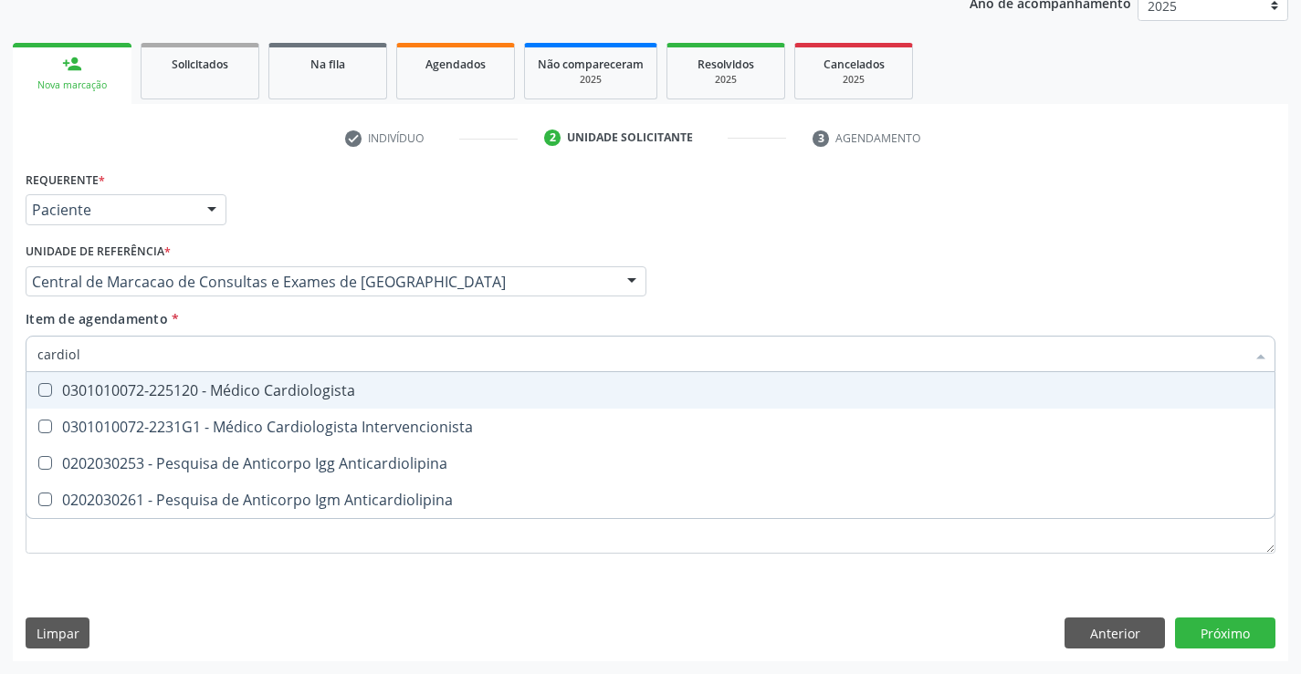
type input "cardiolo"
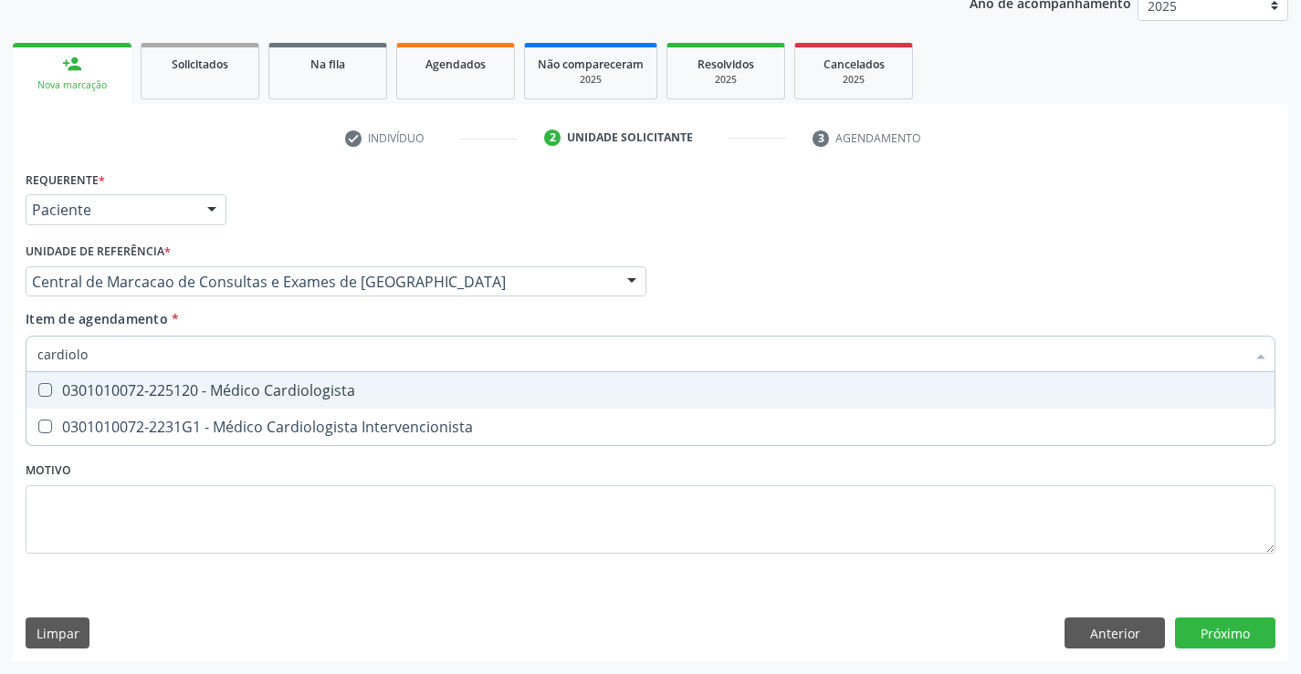
click at [252, 383] on div "0301010072-225120 - Médico Cardiologista" at bounding box center [650, 390] width 1226 height 15
checkbox Cardiologista "true"
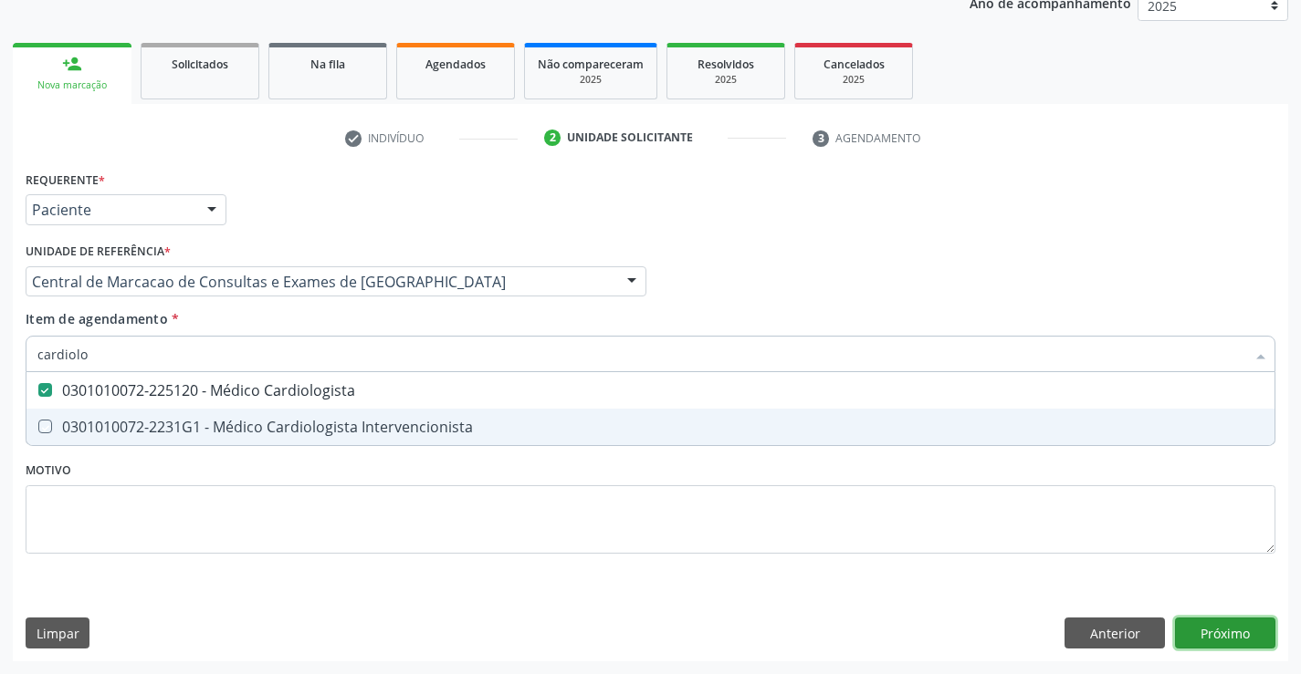
click at [1253, 631] on div "Requerente * Paciente Profissional de Saúde Paciente Nenhum resultado encontrad…" at bounding box center [650, 414] width 1275 height 496
checkbox Intervencionista "true"
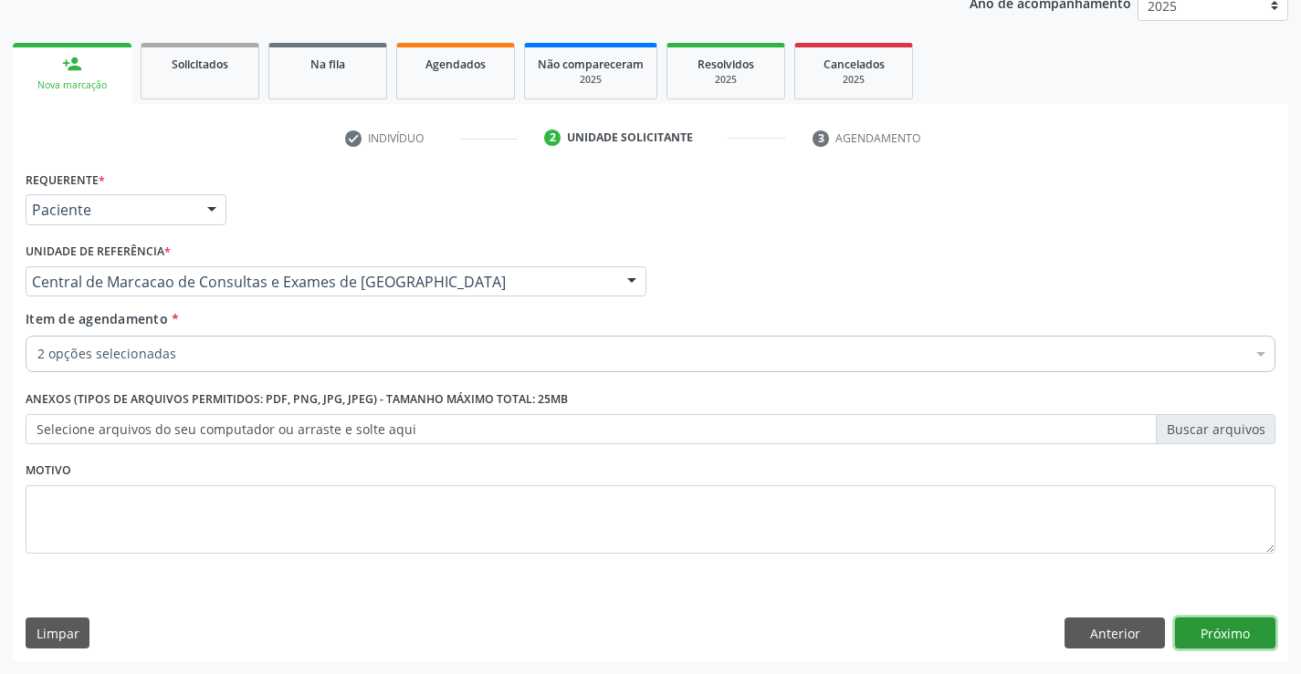
click at [1249, 631] on button "Próximo" at bounding box center [1225, 633] width 100 height 31
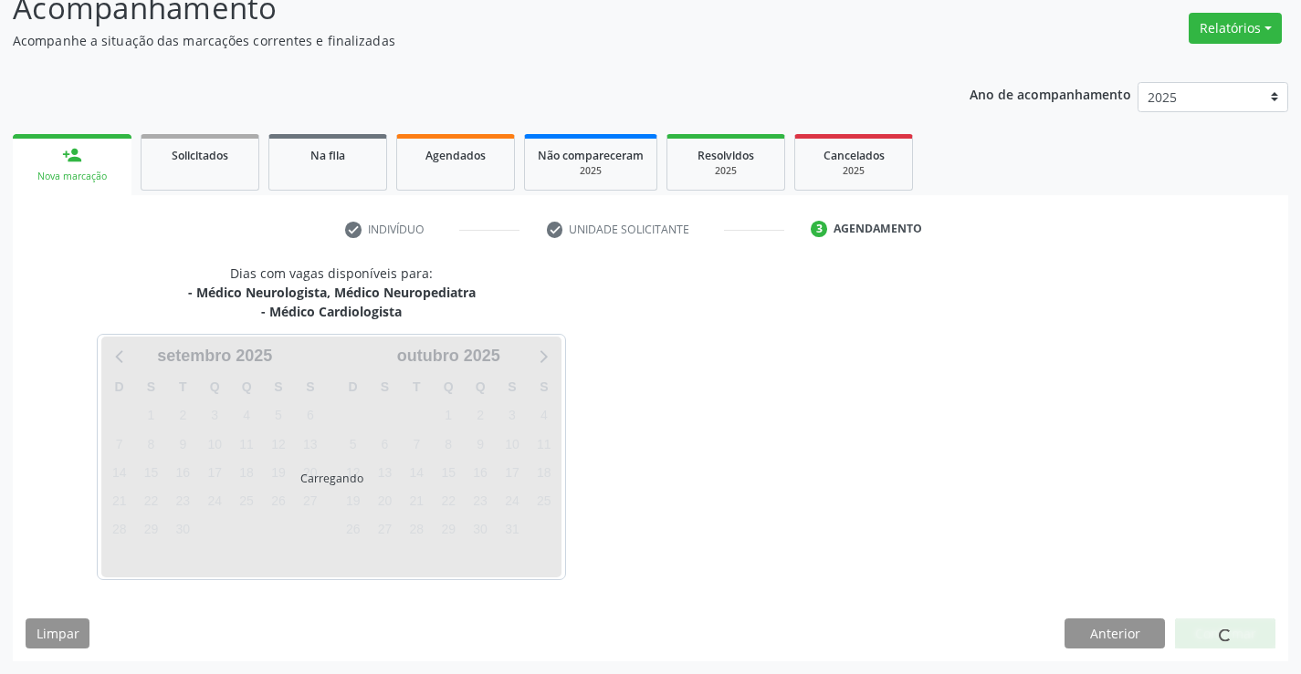
scroll to position [193, 0]
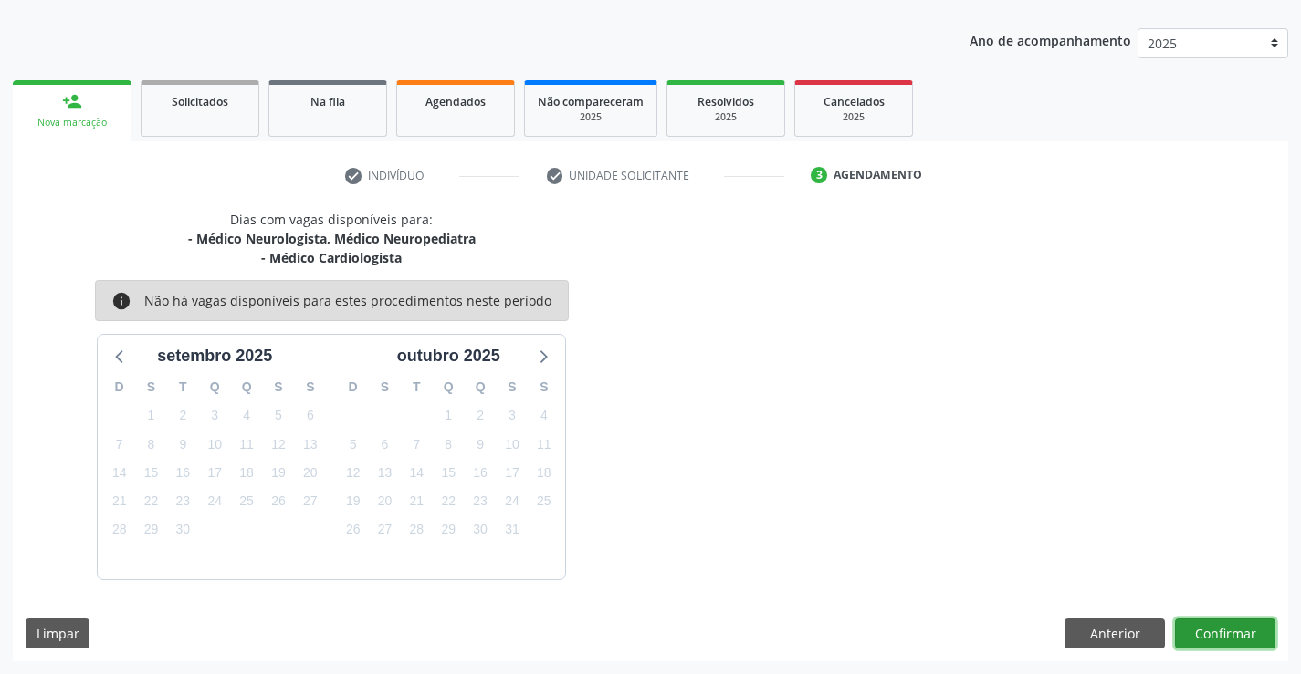
click at [1229, 631] on button "Confirmar" at bounding box center [1225, 634] width 100 height 31
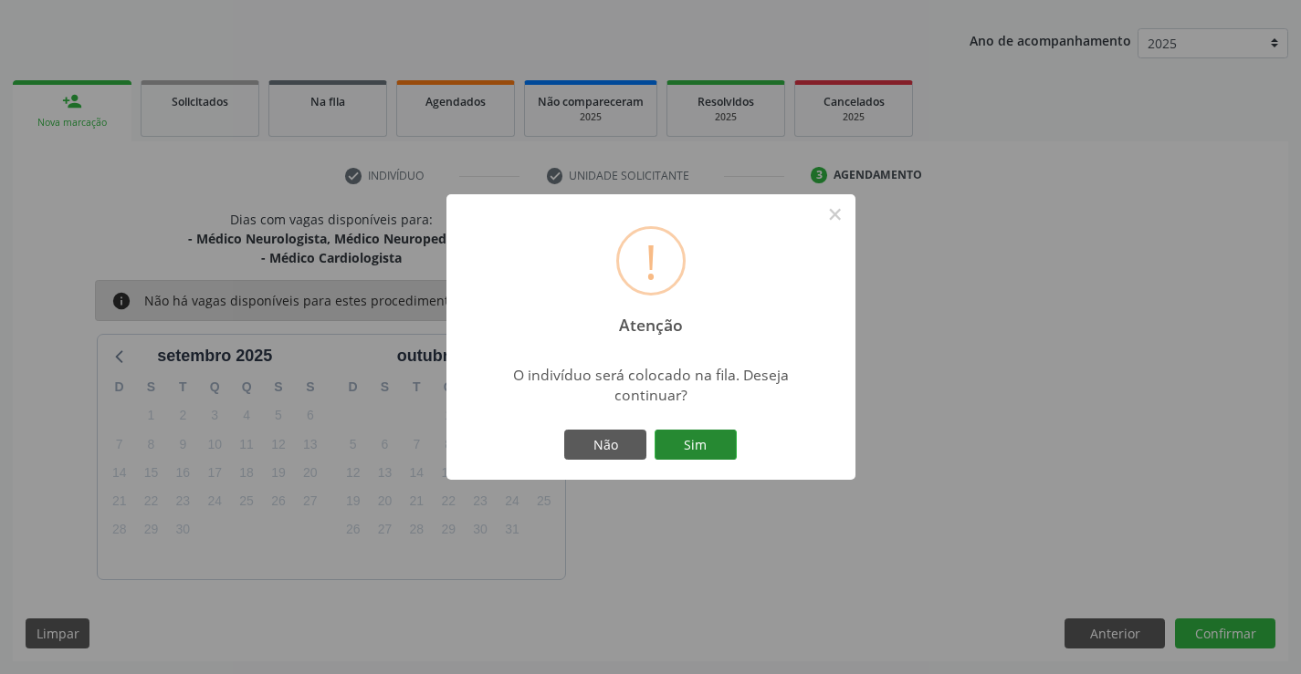
click at [687, 434] on button "Sim" at bounding box center [695, 445] width 82 height 31
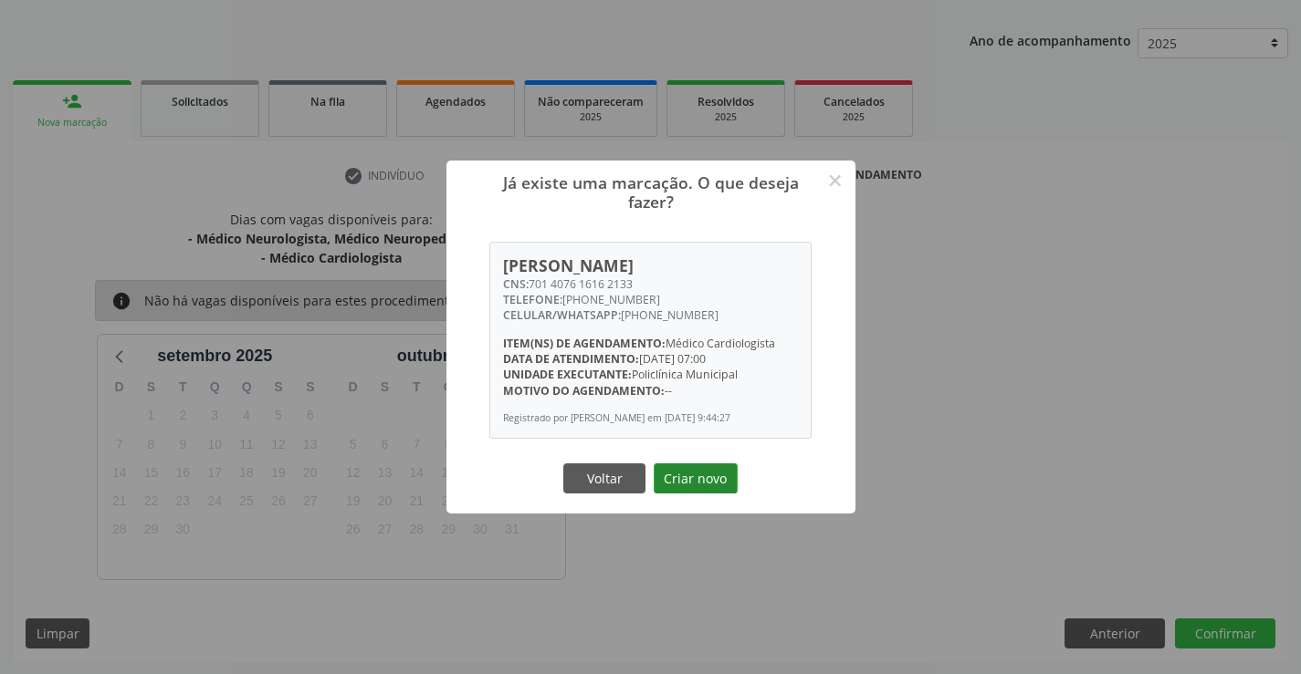
click at [689, 481] on button "Criar novo" at bounding box center [695, 479] width 84 height 31
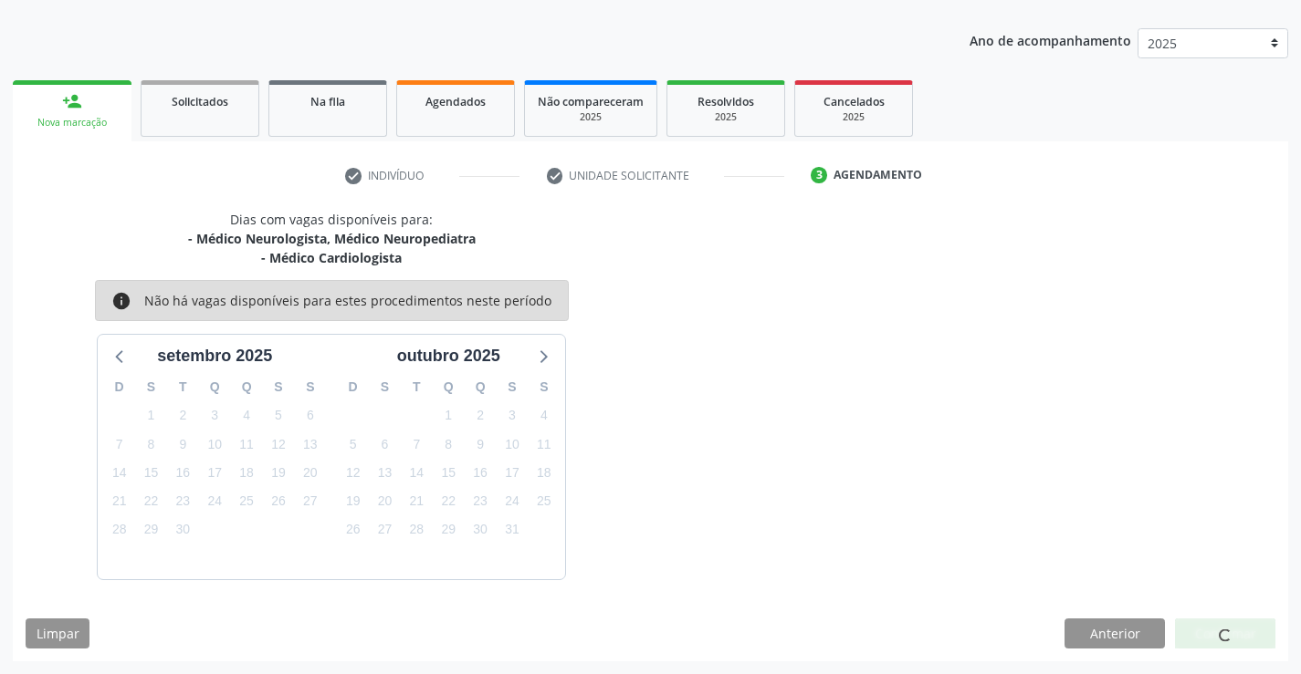
scroll to position [0, 0]
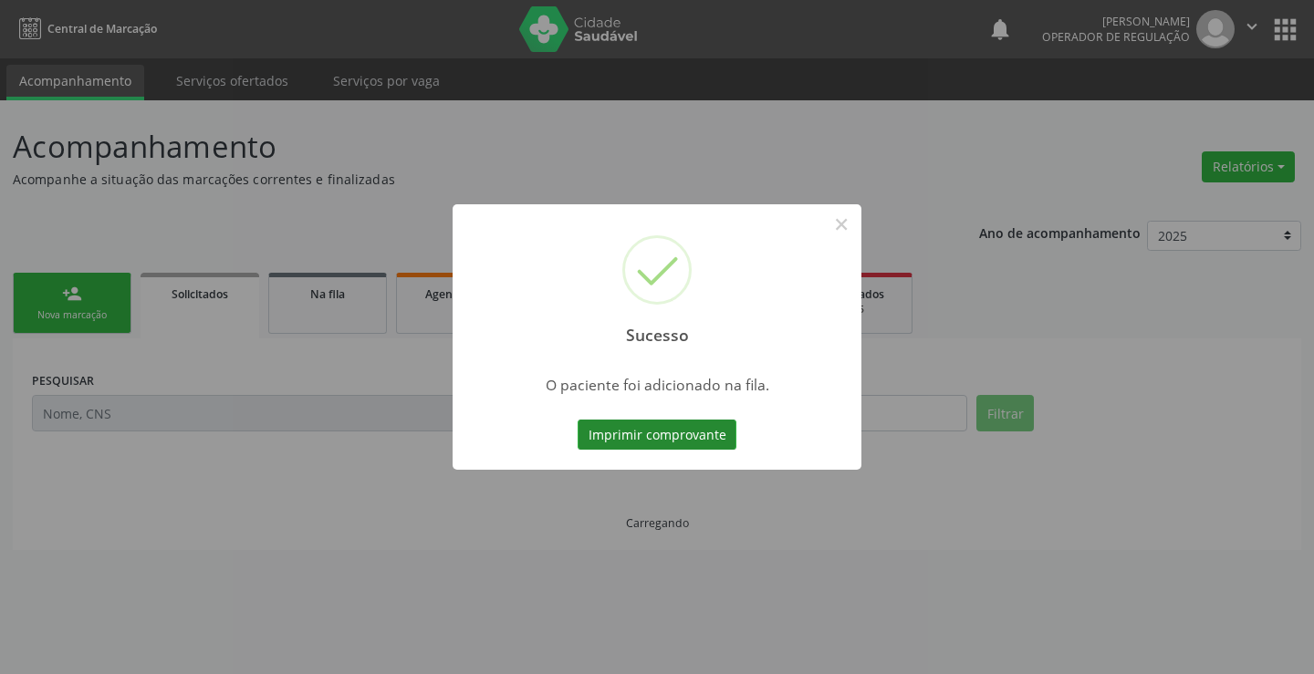
click at [664, 422] on button "Imprimir comprovante" at bounding box center [657, 435] width 159 height 31
